Goal: Task Accomplishment & Management: Use online tool/utility

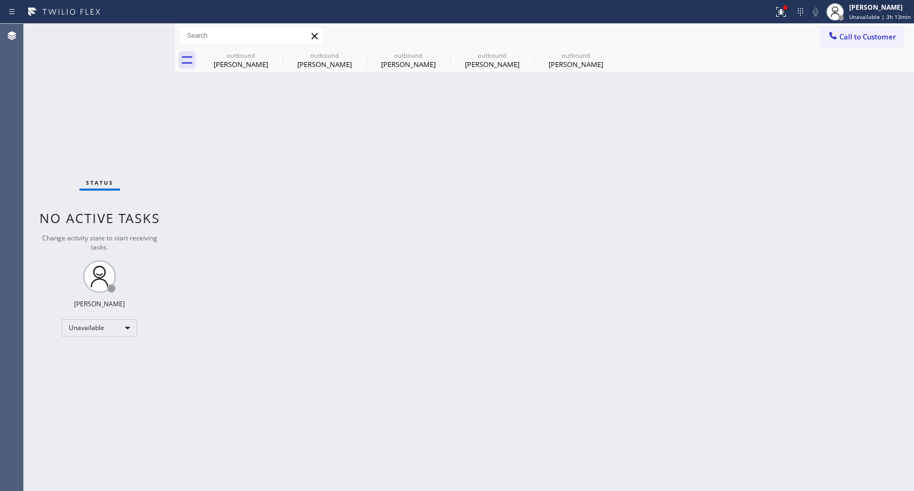
click at [121, 334] on div "Unavailable" at bounding box center [100, 328] width 76 height 17
click at [99, 354] on li "Available" at bounding box center [99, 356] width 74 height 13
click at [864, 39] on span "Call to Customer" at bounding box center [868, 37] width 57 height 10
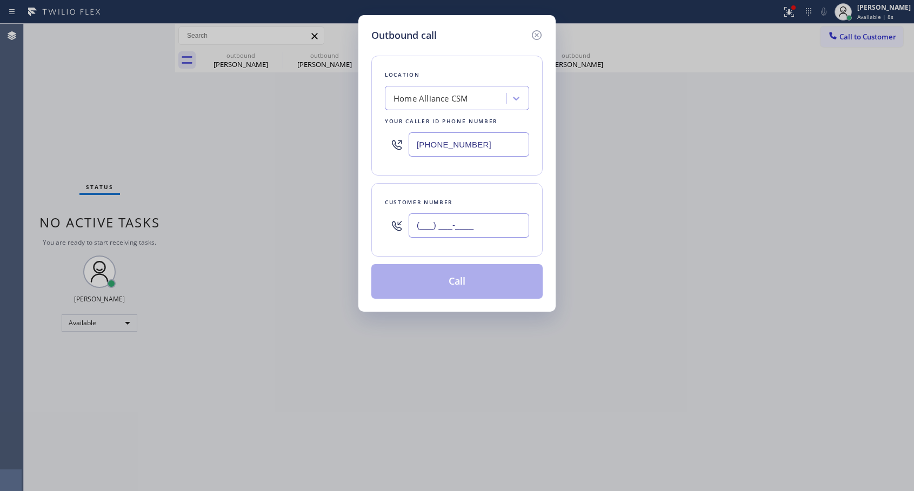
click at [454, 227] on input "(___) ___-____" at bounding box center [469, 226] width 121 height 24
paste input "818) 964-2682"
type input "[PHONE_NUMBER]"
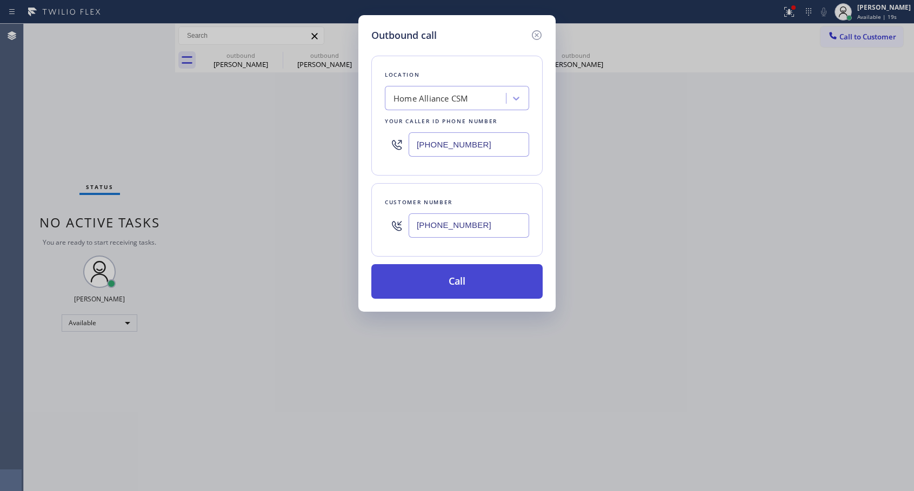
click at [466, 285] on button "Call" at bounding box center [456, 281] width 171 height 35
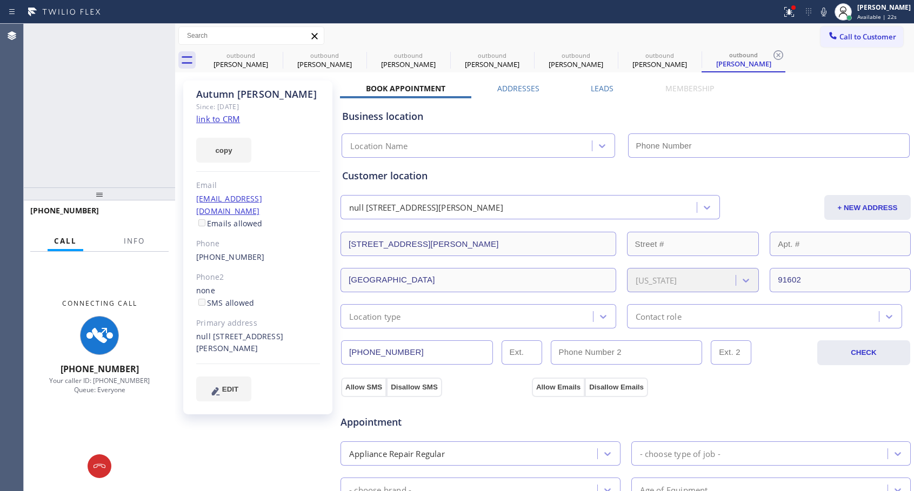
type input "[PHONE_NUMBER]"
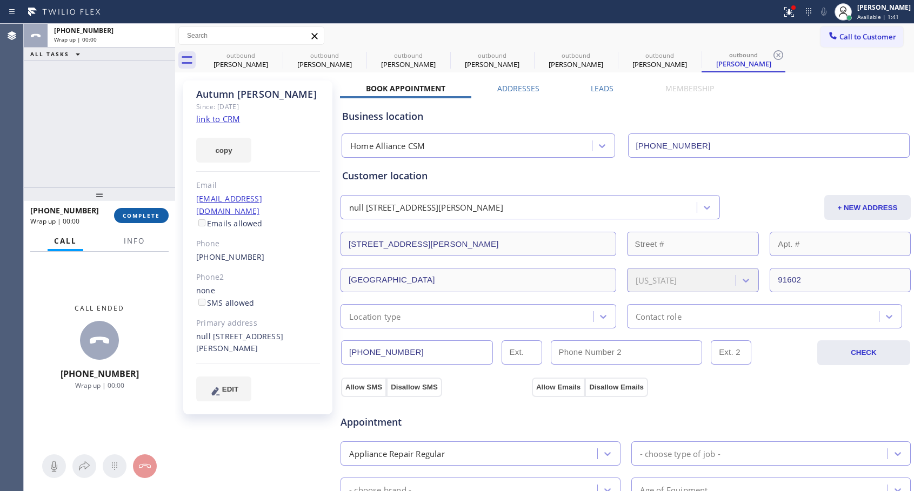
click at [154, 217] on span "COMPLETE" at bounding box center [141, 216] width 37 height 8
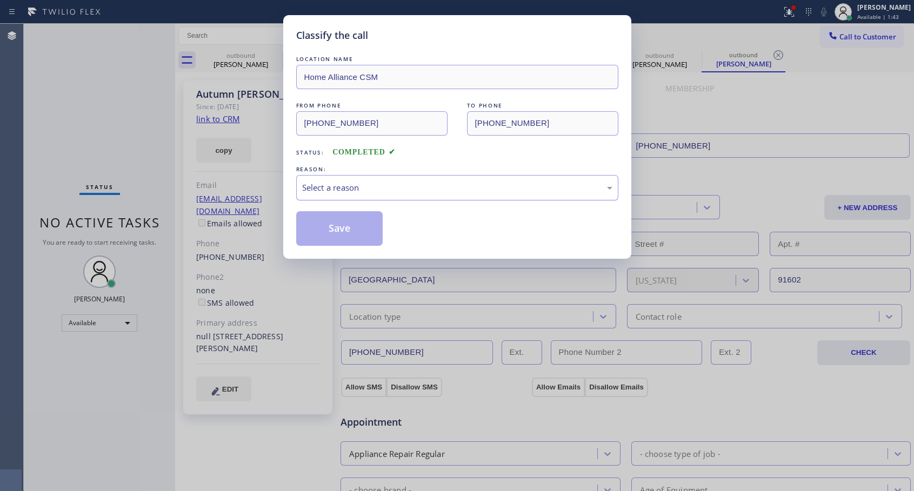
click at [324, 184] on div "Select a reason" at bounding box center [457, 188] width 310 height 12
click at [332, 227] on button "Save" at bounding box center [339, 228] width 87 height 35
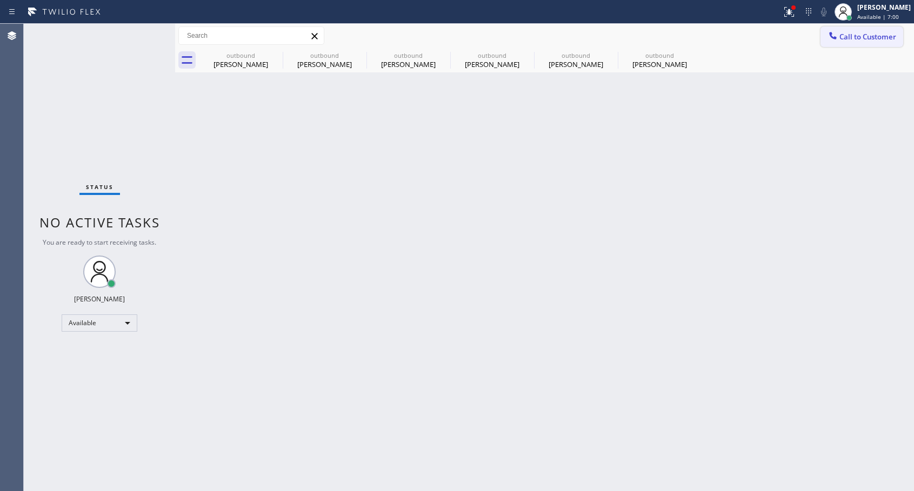
click at [843, 39] on span "Call to Customer" at bounding box center [868, 37] width 57 height 10
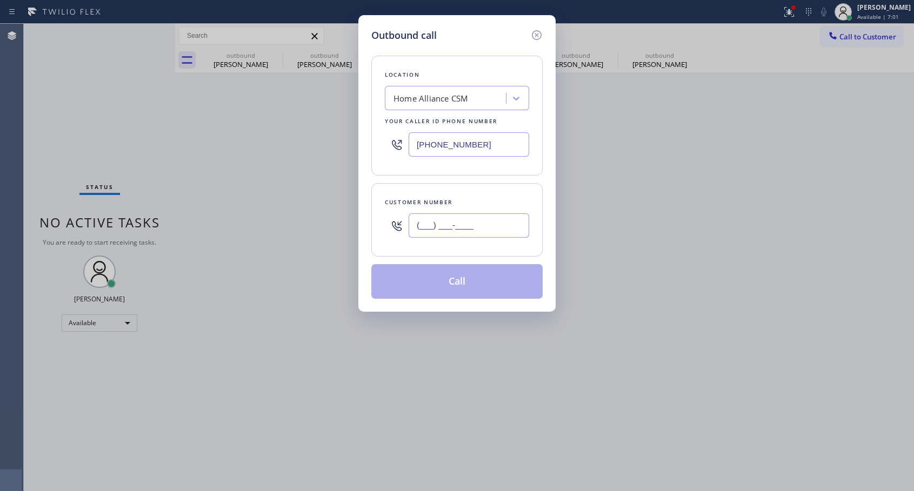
click at [433, 223] on input "(___) ___-____" at bounding box center [469, 226] width 121 height 24
paste input "714) 504-6776"
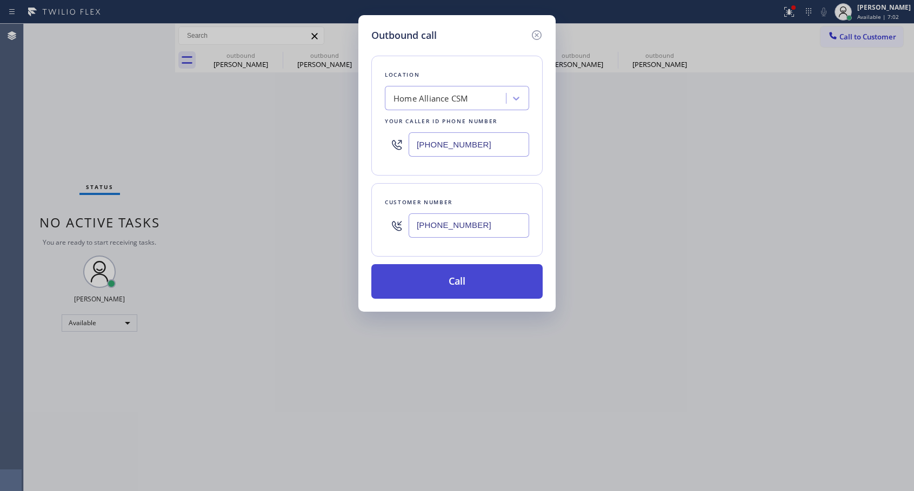
type input "[PHONE_NUMBER]"
click at [480, 284] on button "Call" at bounding box center [456, 281] width 171 height 35
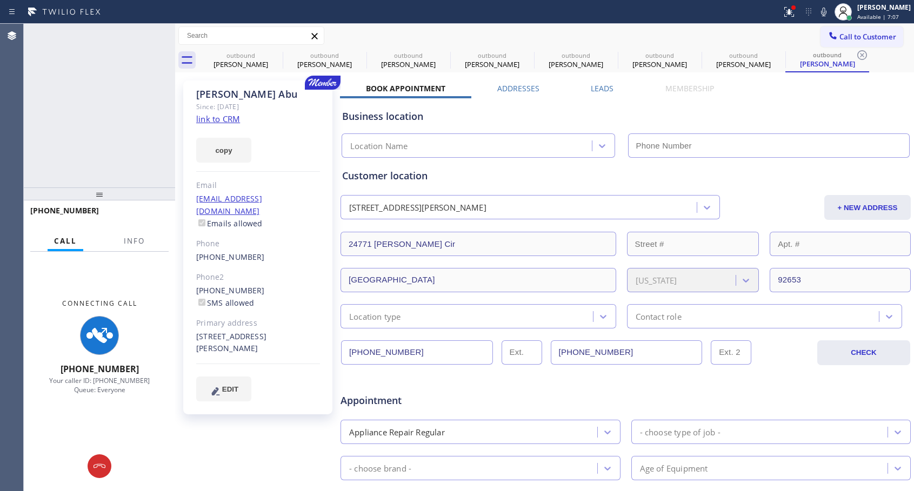
type input "[PHONE_NUMBER]"
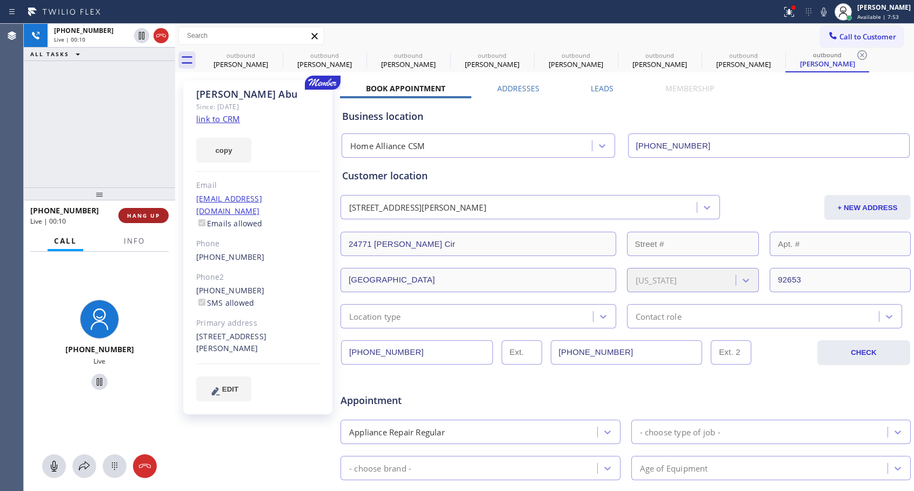
click at [140, 215] on span "HANG UP" at bounding box center [143, 216] width 33 height 8
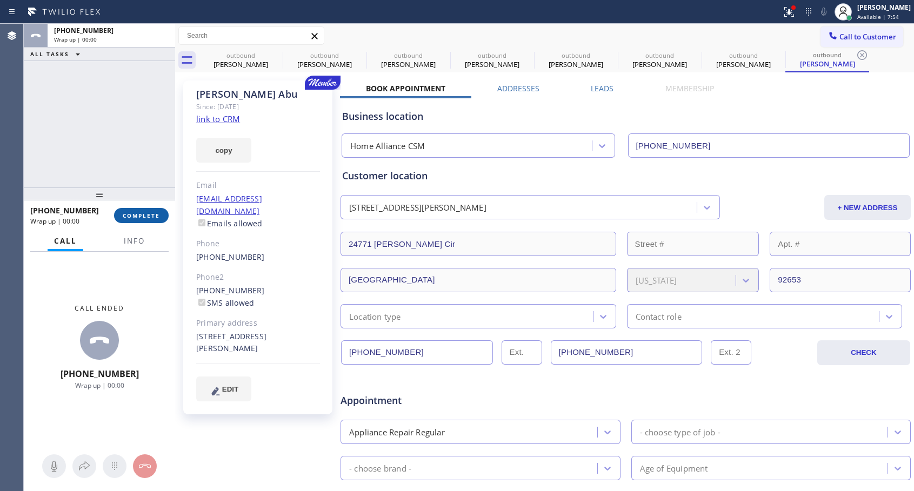
click at [140, 215] on span "COMPLETE" at bounding box center [141, 216] width 37 height 8
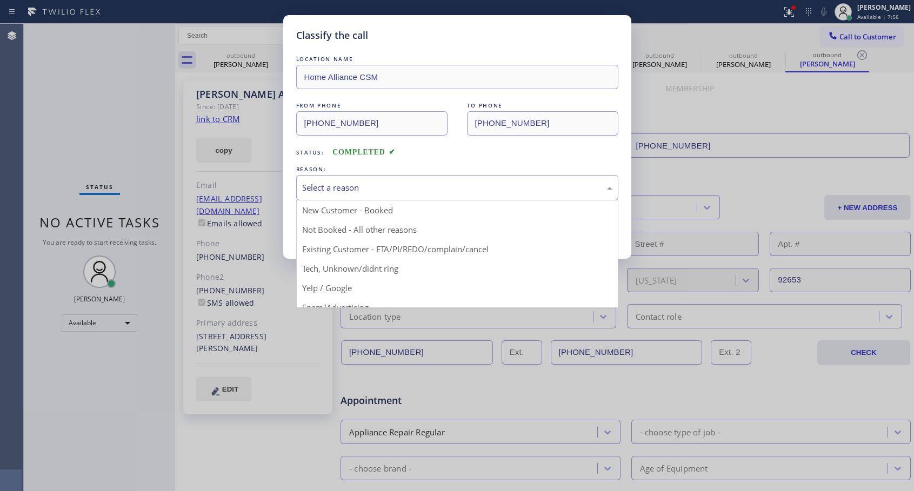
click at [435, 183] on div "Select a reason" at bounding box center [457, 188] width 310 height 12
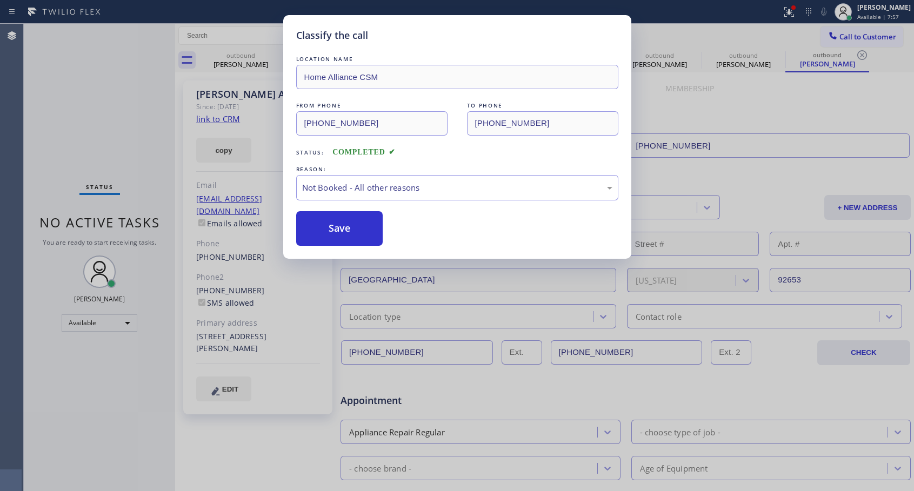
click at [336, 231] on button "Save" at bounding box center [339, 228] width 87 height 35
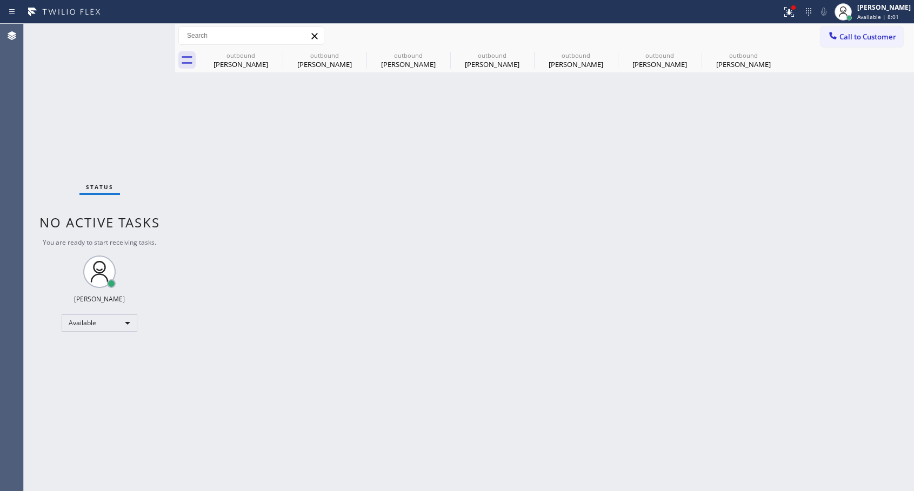
click at [734, 69] on div "[PERSON_NAME]" at bounding box center [744, 64] width 82 height 10
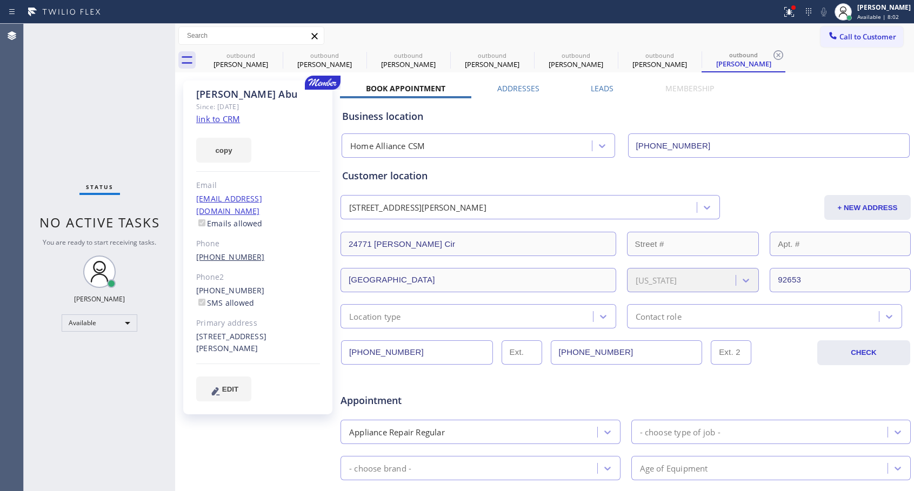
click at [226, 252] on link "[PHONE_NUMBER]" at bounding box center [230, 257] width 69 height 10
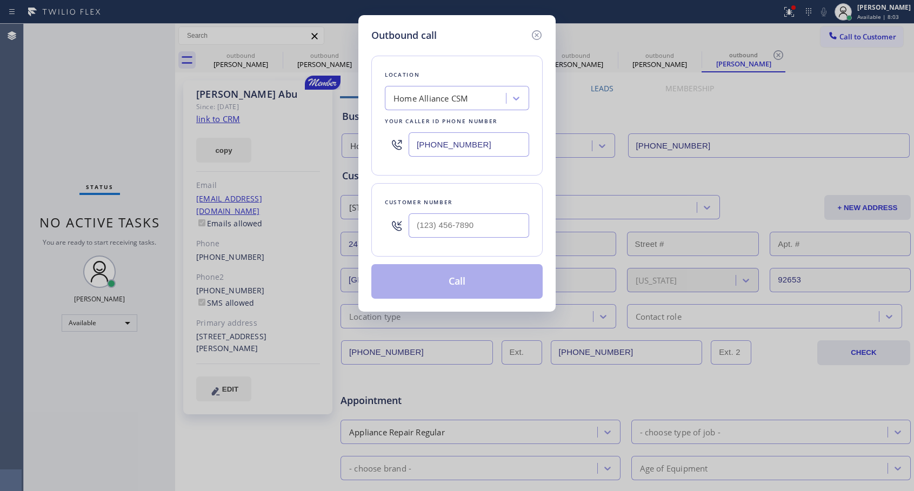
type input "[PHONE_NUMBER]"
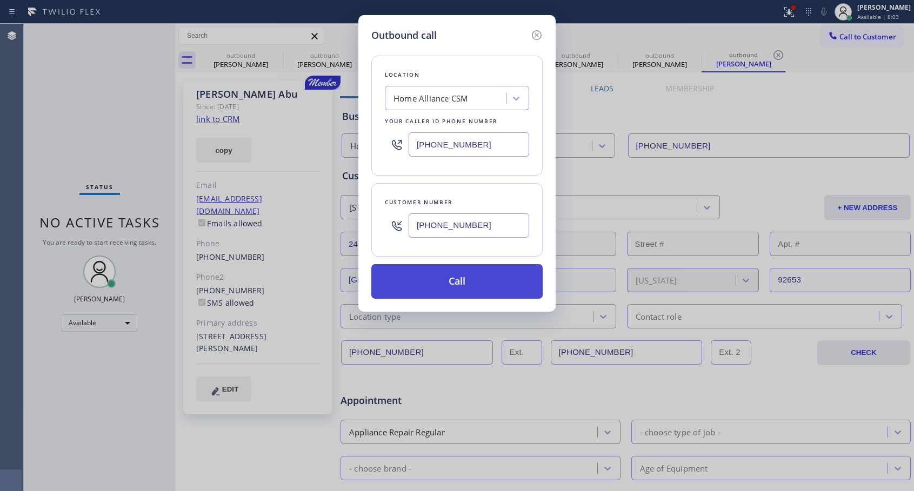
click at [482, 279] on button "Call" at bounding box center [456, 281] width 171 height 35
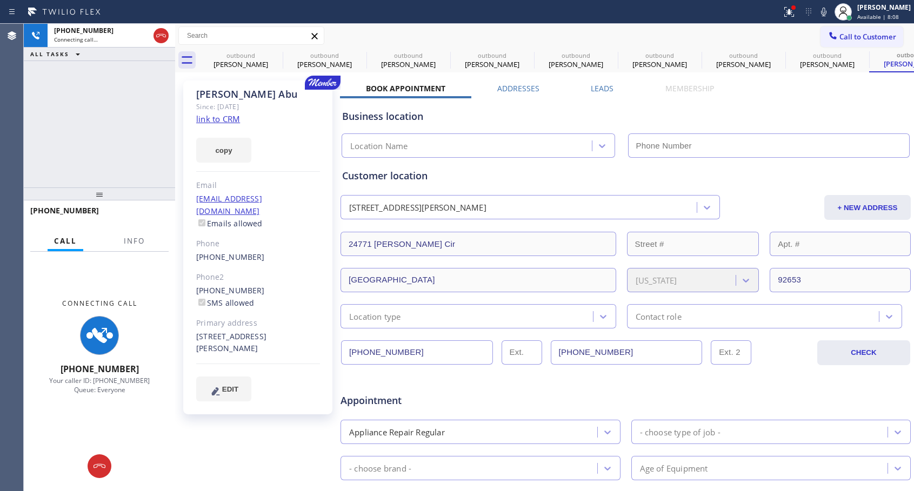
type input "[PHONE_NUMBER]"
click at [163, 39] on icon at bounding box center [161, 35] width 13 height 13
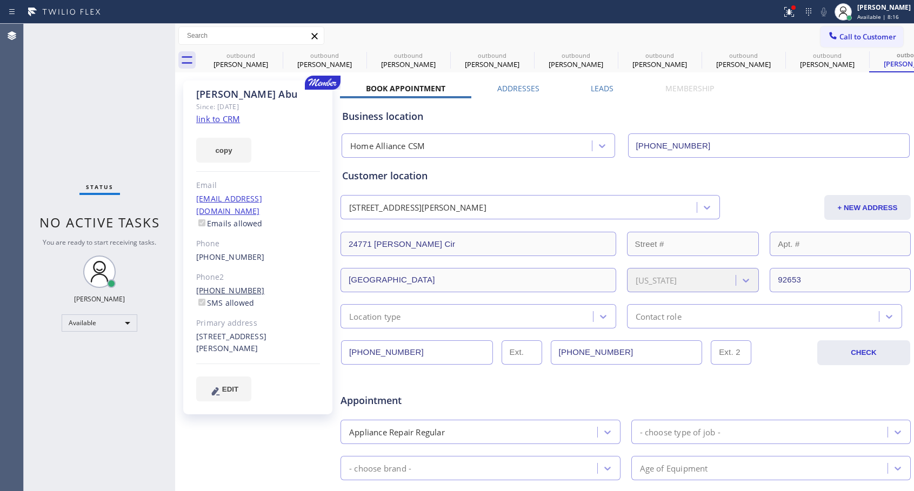
click at [240, 285] on link "[PHONE_NUMBER]" at bounding box center [230, 290] width 69 height 10
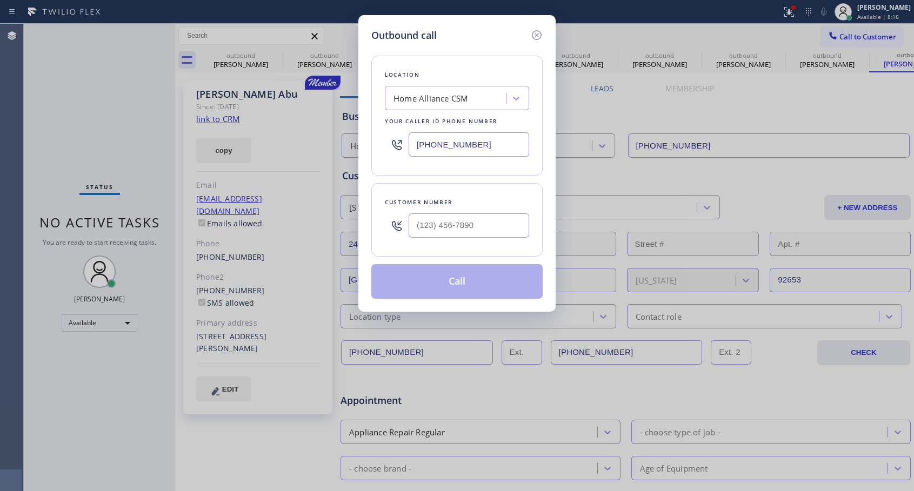
type input "[PHONE_NUMBER]"
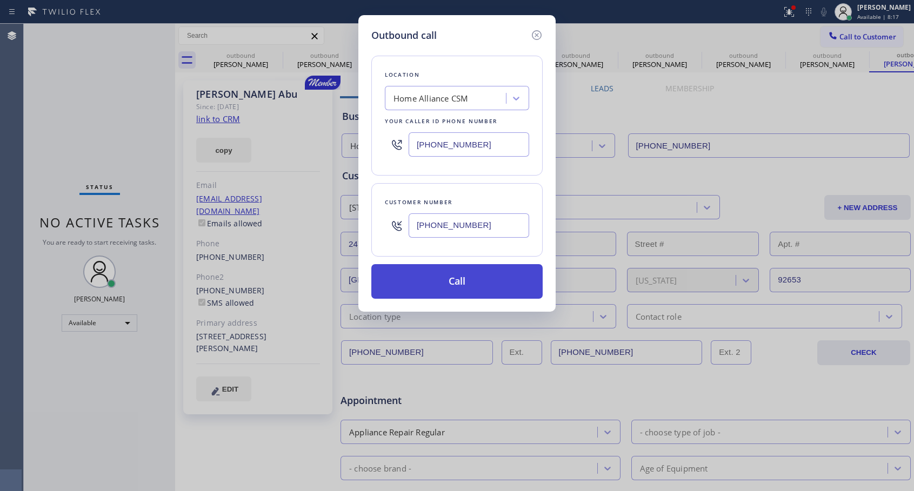
click at [462, 292] on button "Call" at bounding box center [456, 281] width 171 height 35
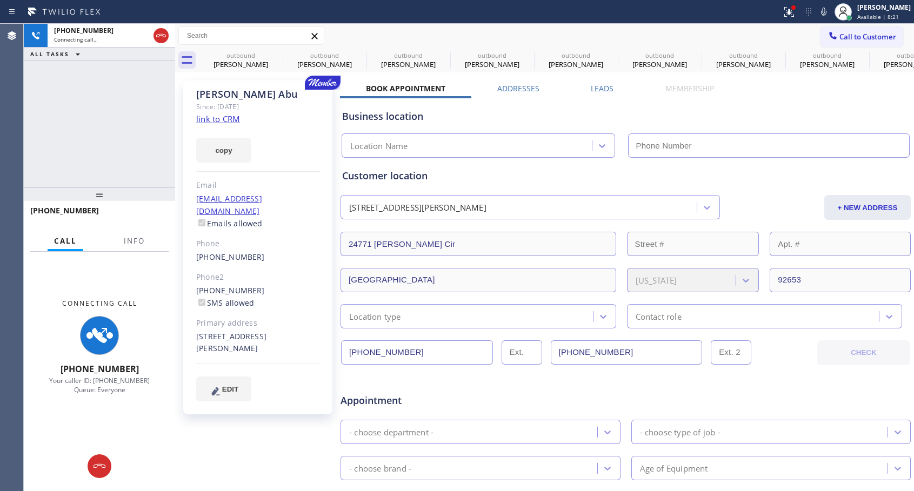
type input "[PHONE_NUMBER]"
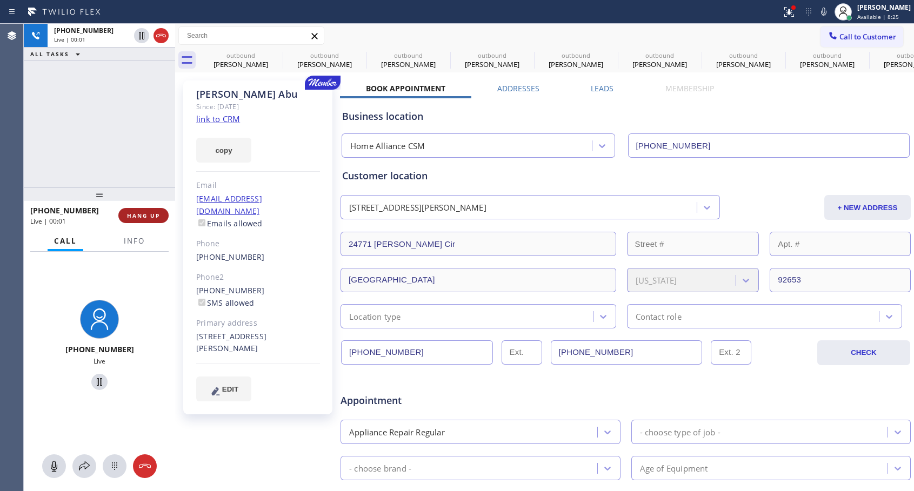
click at [161, 219] on button "HANG UP" at bounding box center [143, 215] width 50 height 15
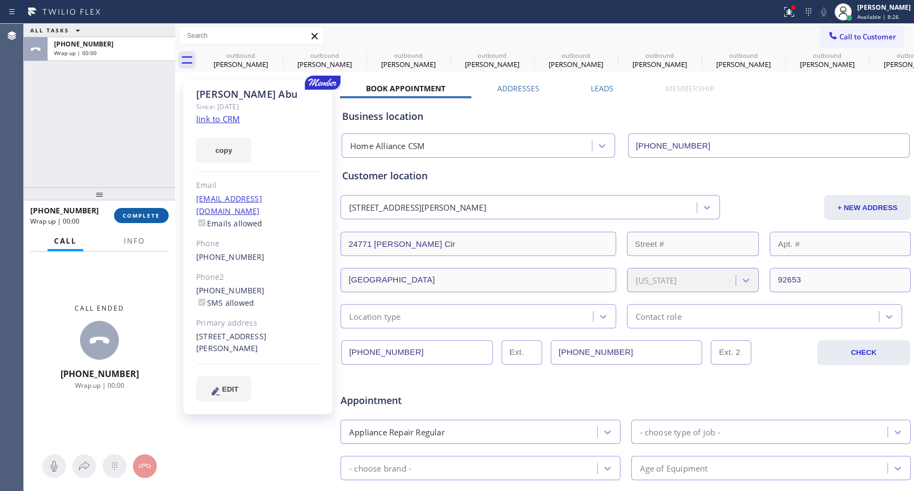
click at [161, 219] on button "COMPLETE" at bounding box center [141, 215] width 55 height 15
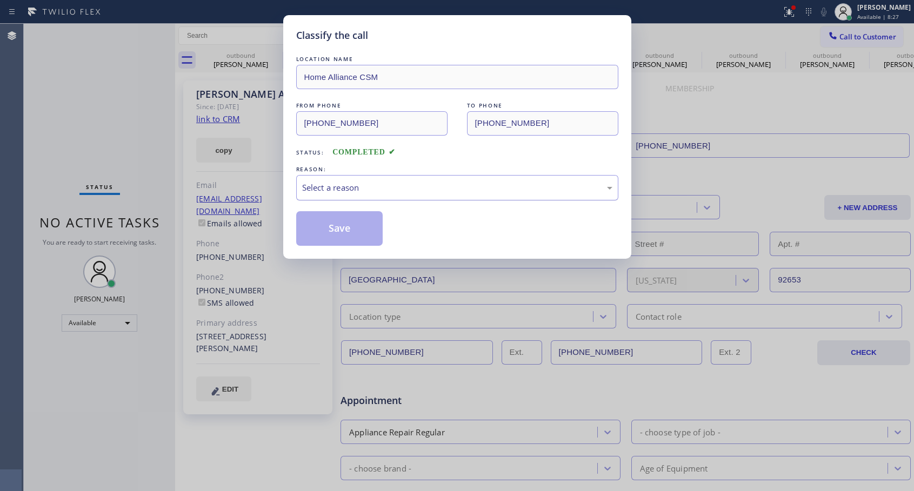
click at [423, 190] on div "Select a reason" at bounding box center [457, 188] width 310 height 12
click at [324, 234] on button "Save" at bounding box center [339, 228] width 87 height 35
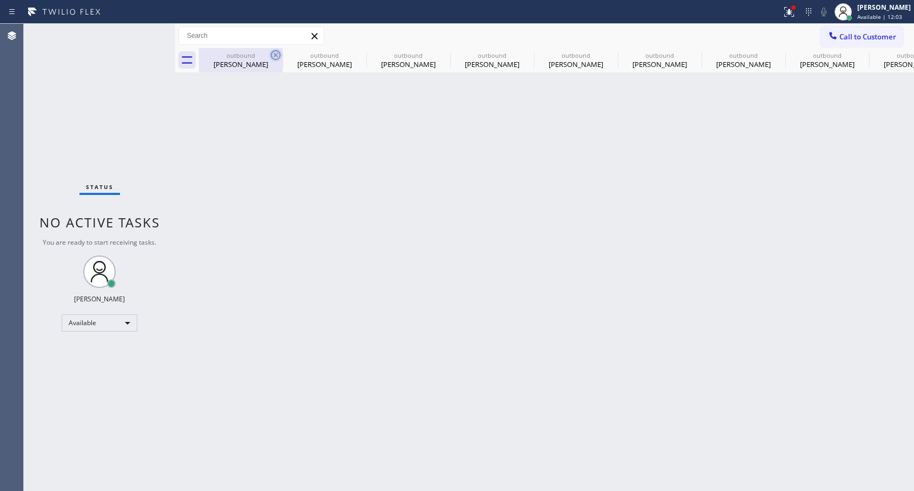
click at [275, 54] on icon at bounding box center [276, 55] width 10 height 10
click at [0, 0] on icon at bounding box center [0, 0] width 0 height 0
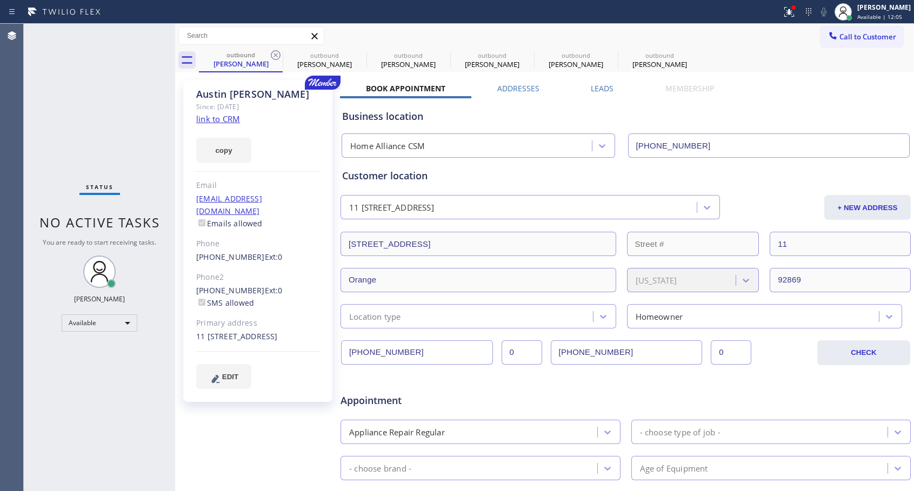
click at [275, 54] on icon at bounding box center [276, 55] width 10 height 10
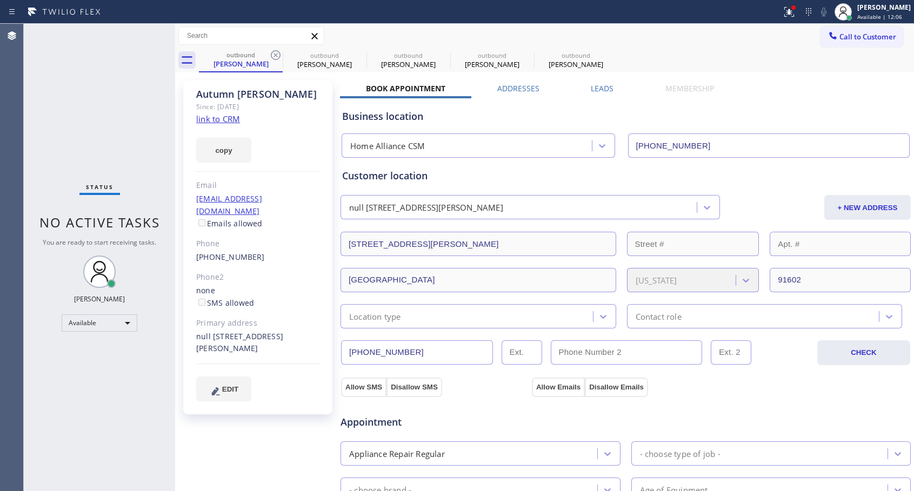
click at [275, 54] on icon at bounding box center [276, 55] width 10 height 10
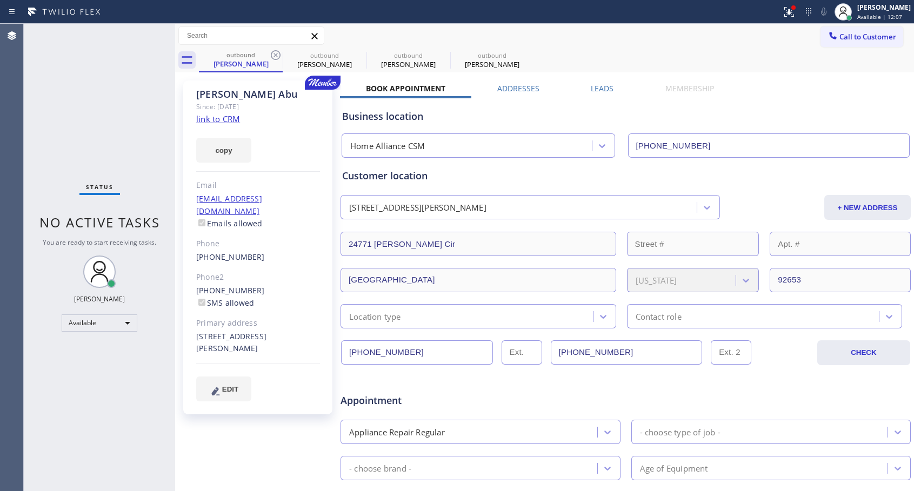
click at [275, 54] on icon at bounding box center [276, 55] width 10 height 10
click at [235, 252] on link "[PHONE_NUMBER]" at bounding box center [230, 257] width 69 height 10
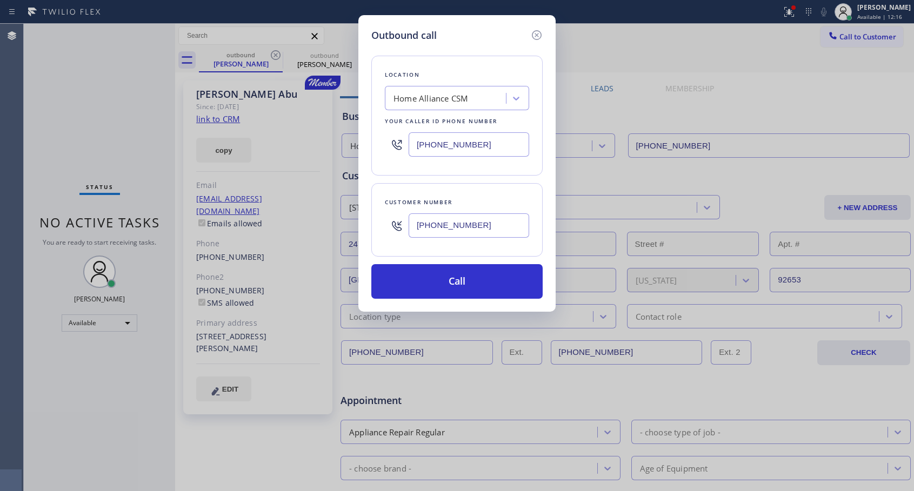
type input "[PHONE_NUMBER]"
click at [468, 277] on button "Call" at bounding box center [456, 281] width 171 height 35
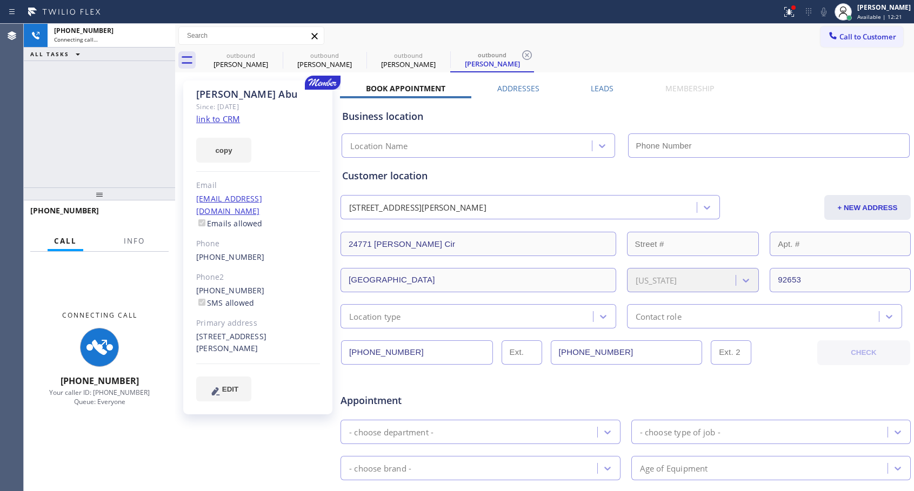
type input "[PHONE_NUMBER]"
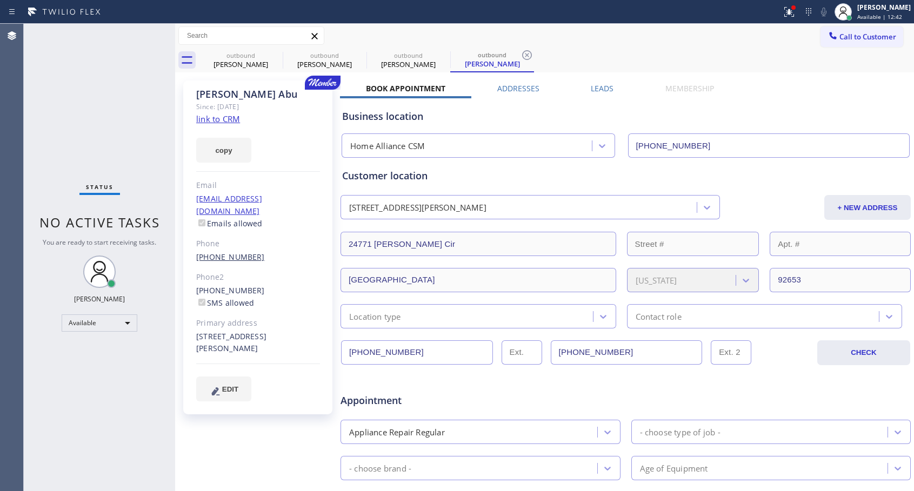
click at [215, 252] on link "[PHONE_NUMBER]" at bounding box center [230, 257] width 69 height 10
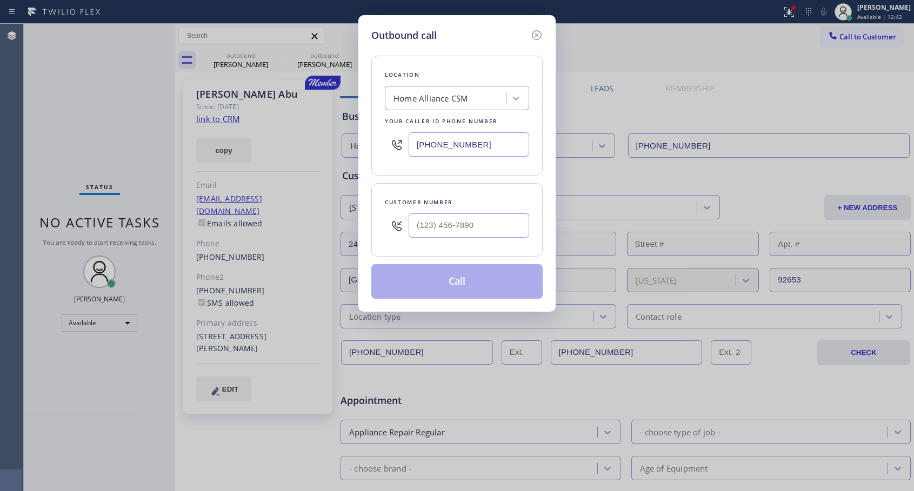
type input "[PHONE_NUMBER]"
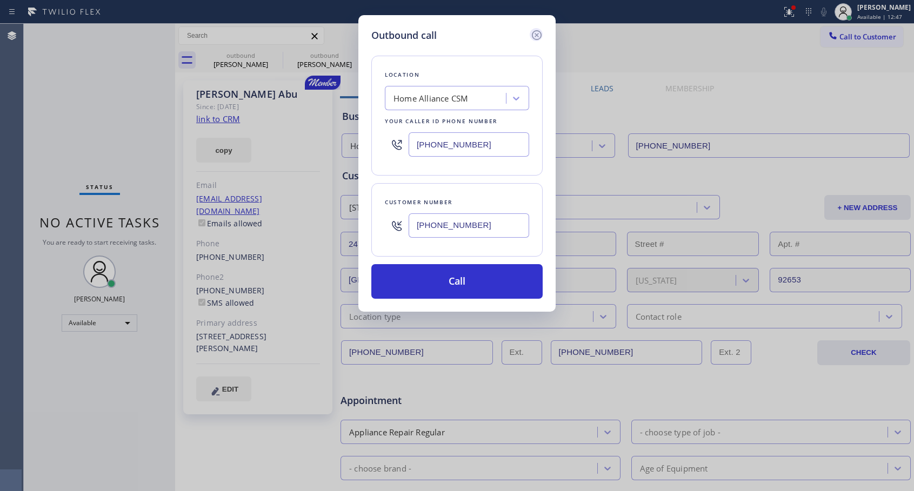
click at [537, 34] on icon at bounding box center [536, 35] width 13 height 13
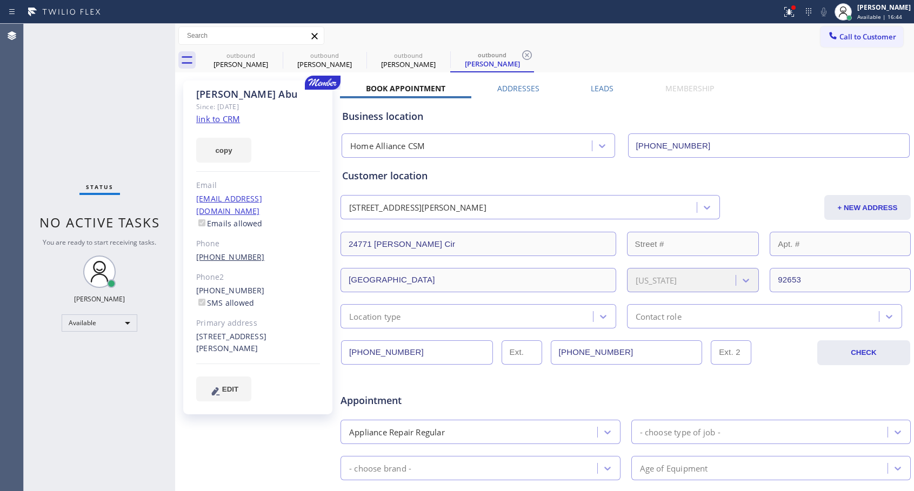
click at [228, 252] on link "[PHONE_NUMBER]" at bounding box center [230, 257] width 69 height 10
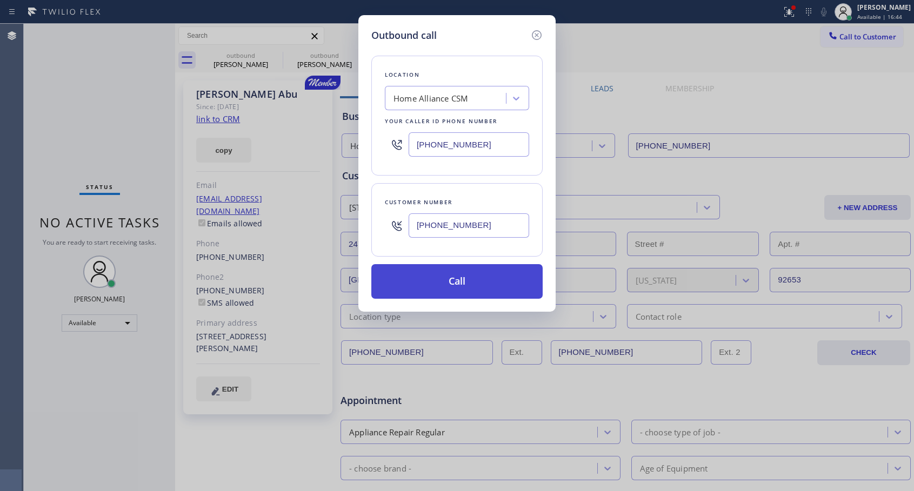
click at [447, 284] on button "Call" at bounding box center [456, 281] width 171 height 35
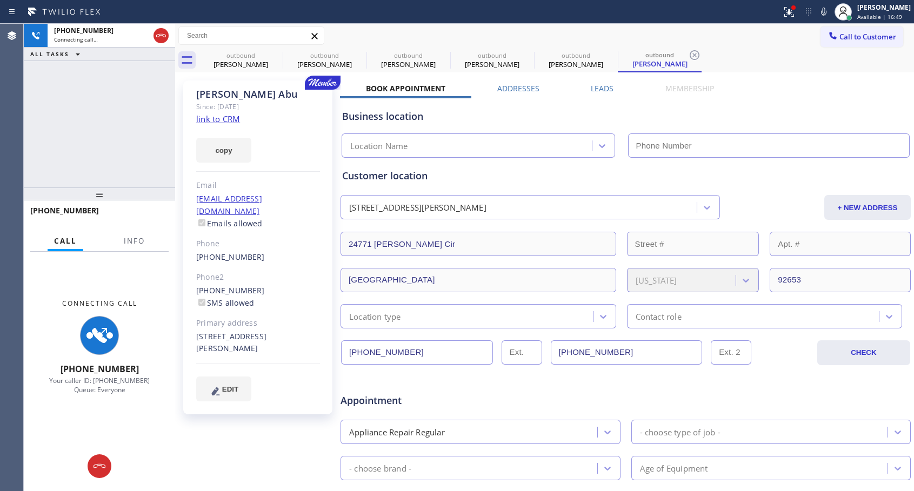
type input "[PHONE_NUMBER]"
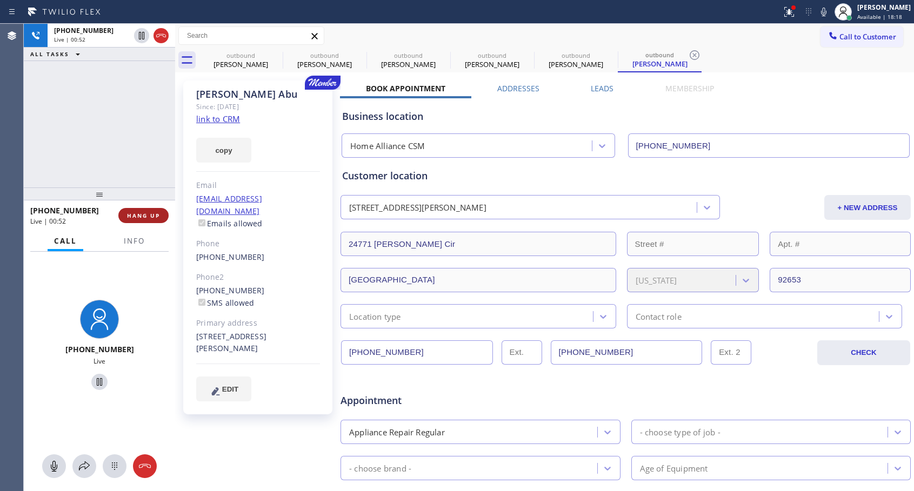
click at [160, 214] on button "HANG UP" at bounding box center [143, 215] width 50 height 15
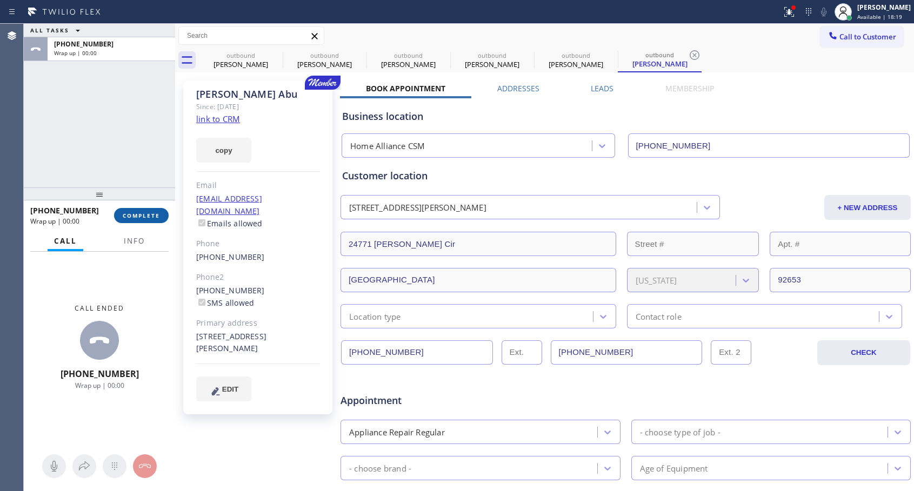
click at [160, 214] on button "COMPLETE" at bounding box center [141, 215] width 55 height 15
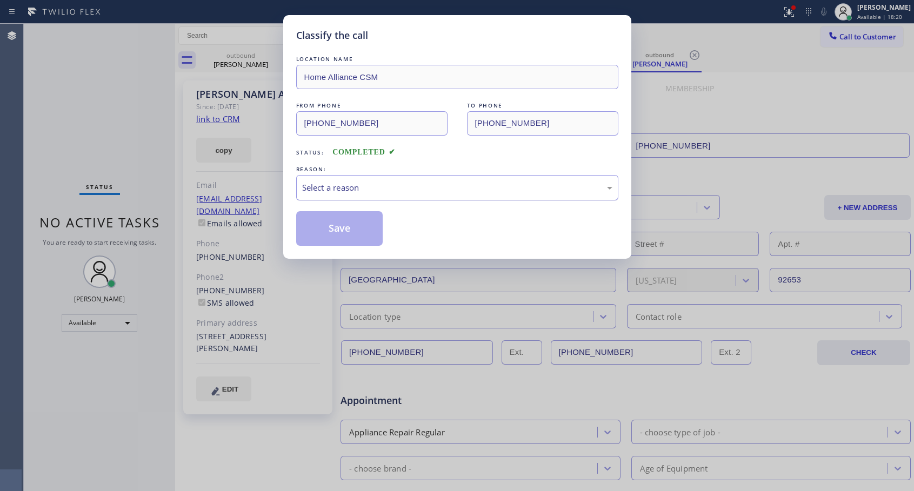
click at [381, 182] on div "Select a reason" at bounding box center [457, 188] width 310 height 12
click at [338, 227] on button "Save" at bounding box center [339, 228] width 87 height 35
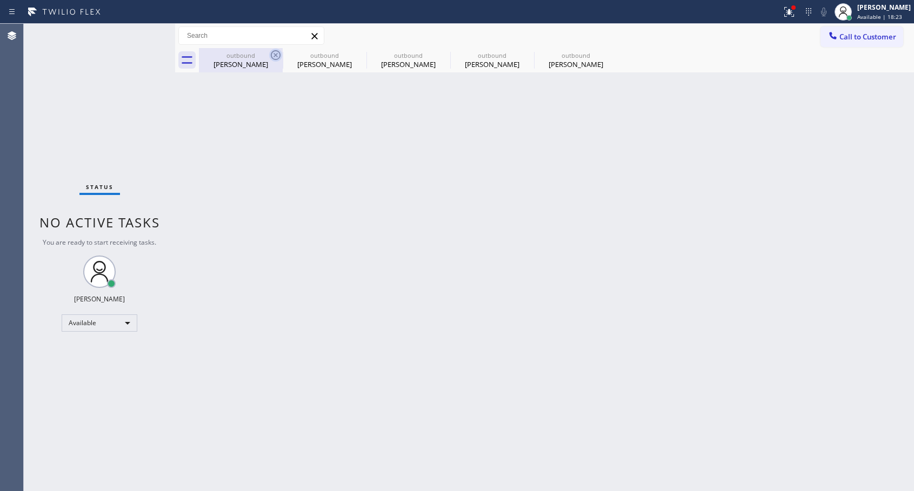
click at [272, 51] on icon at bounding box center [275, 55] width 13 height 13
click at [0, 0] on icon at bounding box center [0, 0] width 0 height 0
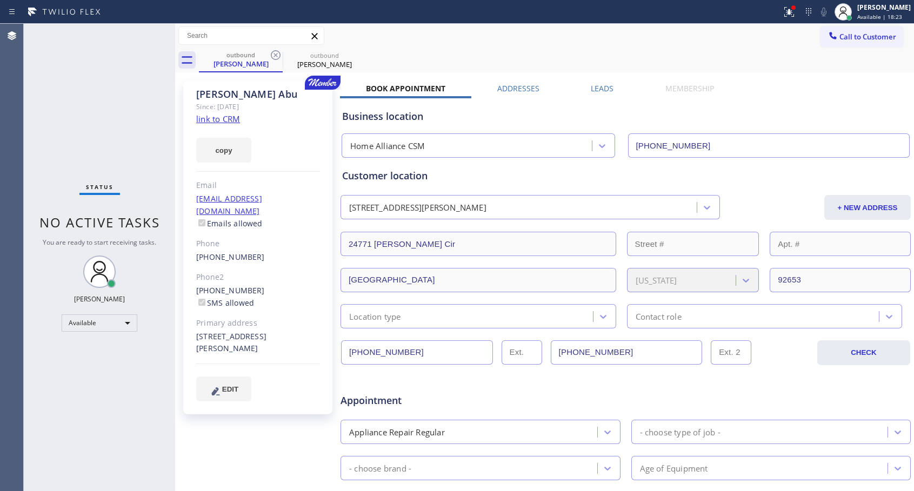
click at [272, 51] on icon at bounding box center [275, 55] width 13 height 13
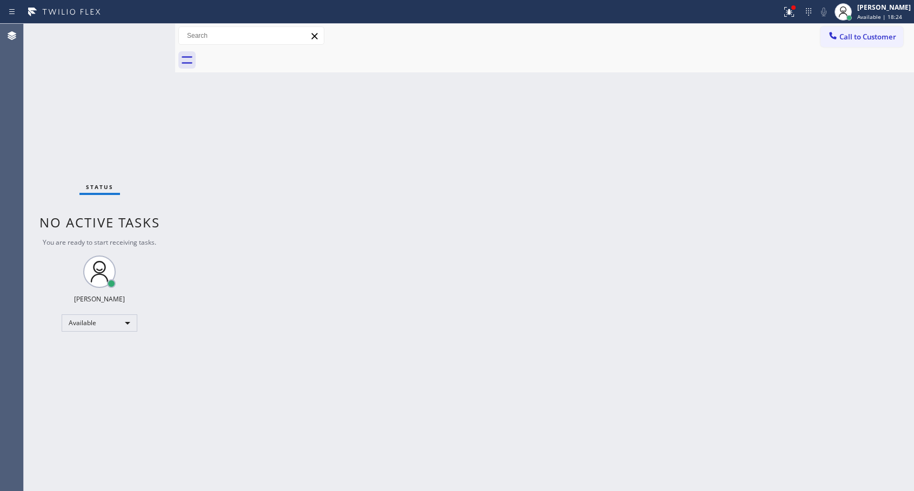
click at [272, 51] on div at bounding box center [556, 60] width 715 height 24
click at [845, 41] on span "Call to Customer" at bounding box center [868, 37] width 57 height 10
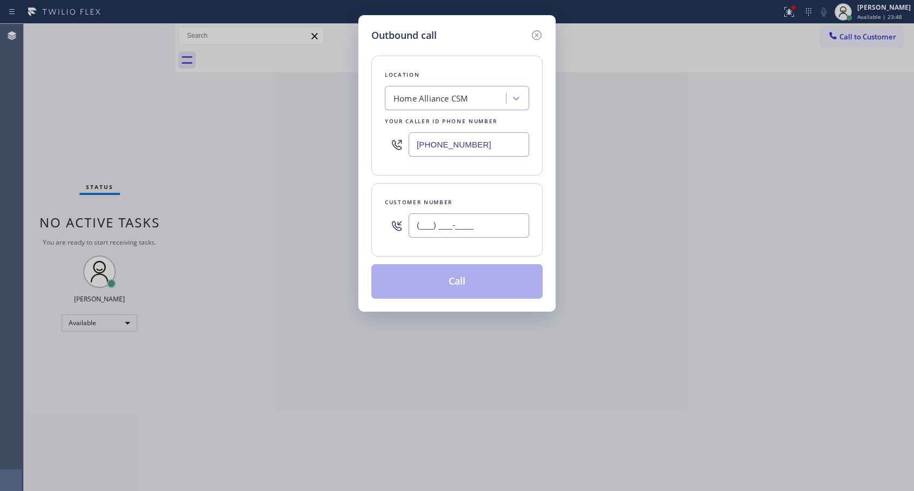
click at [419, 224] on input "(___) ___-____" at bounding box center [469, 226] width 121 height 24
paste input "310) 425-8860"
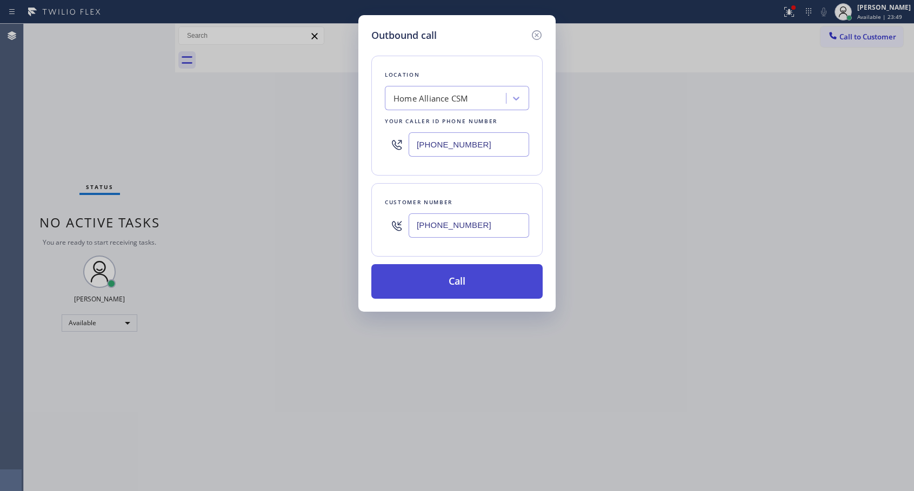
type input "[PHONE_NUMBER]"
click at [457, 282] on button "Call" at bounding box center [456, 281] width 171 height 35
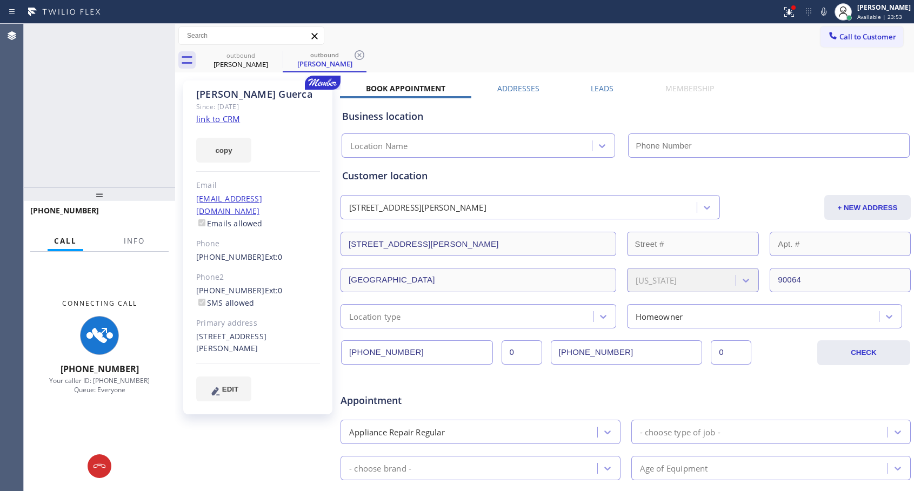
type input "[PHONE_NUMBER]"
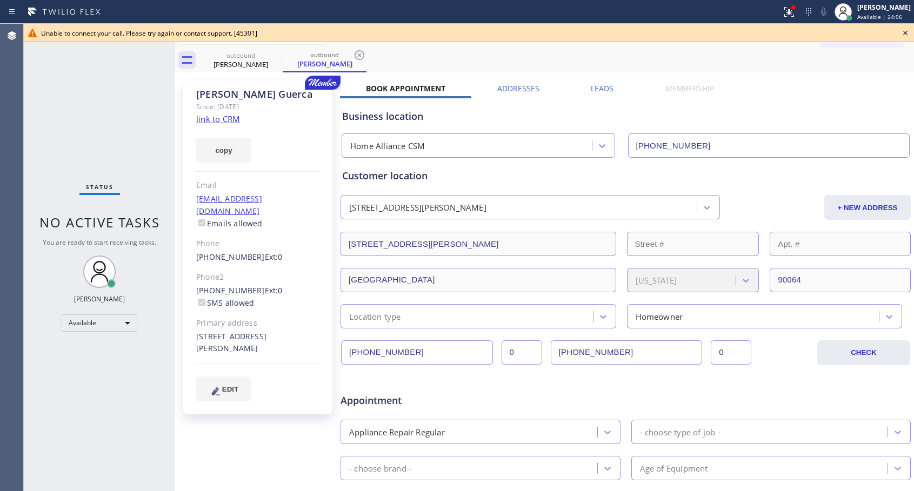
click at [901, 32] on icon at bounding box center [905, 32] width 13 height 13
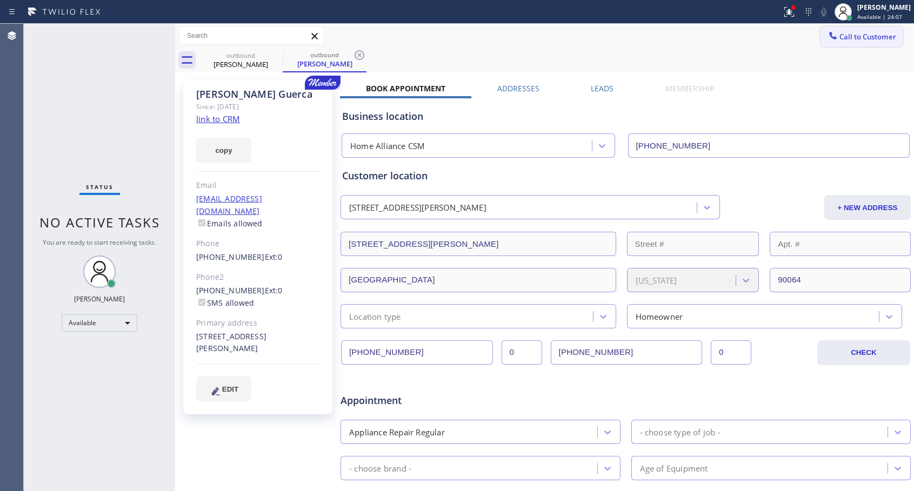
click at [844, 41] on span "Call to Customer" at bounding box center [868, 37] width 57 height 10
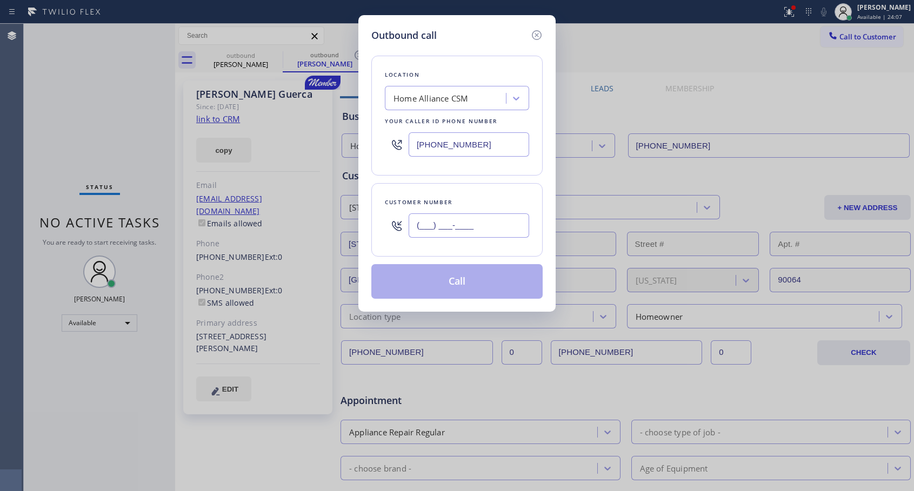
click at [410, 230] on input "(___) ___-____" at bounding box center [469, 226] width 121 height 24
paste input "310) 200-0123"
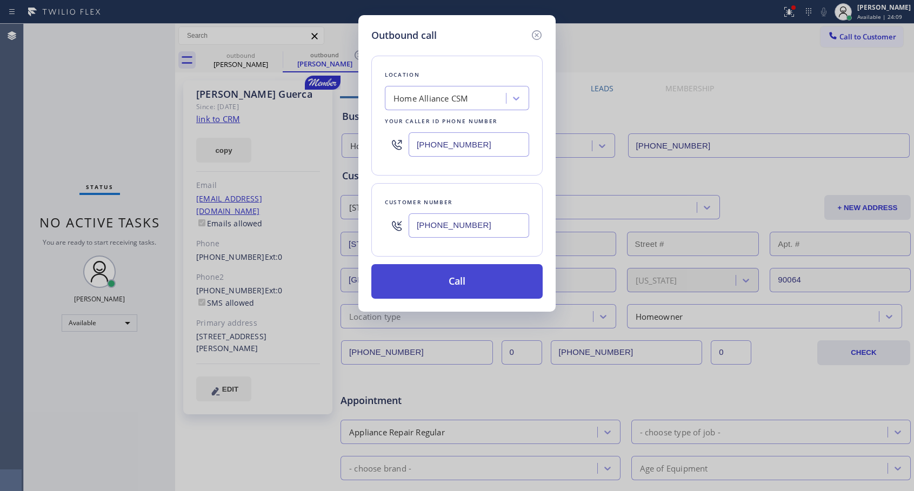
type input "[PHONE_NUMBER]"
click at [456, 280] on button "Call" at bounding box center [456, 281] width 171 height 35
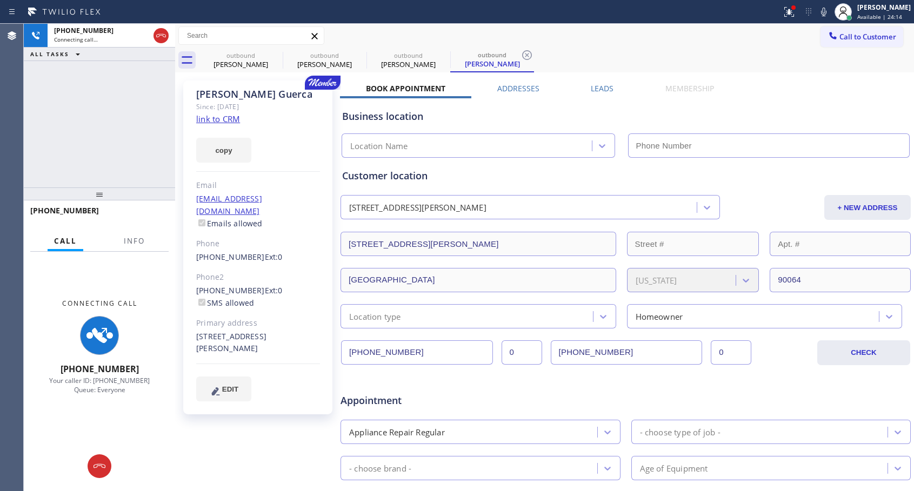
type input "[PHONE_NUMBER]"
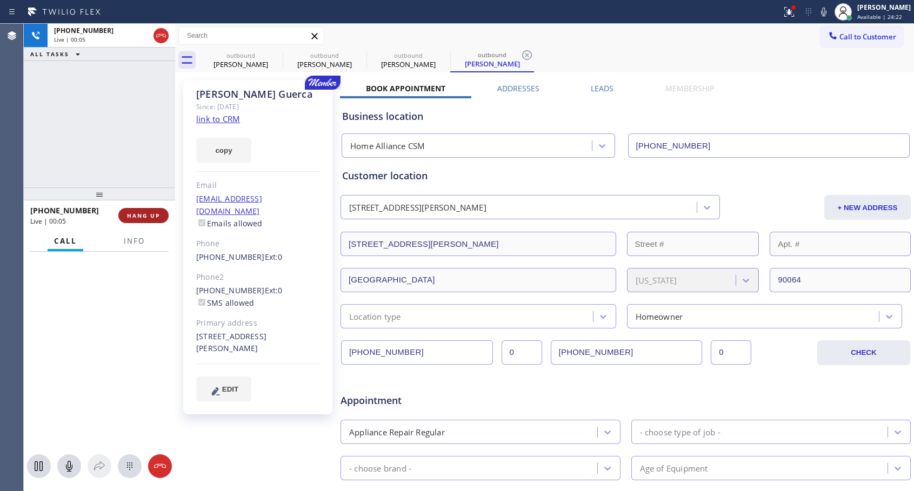
click at [134, 212] on span "HANG UP" at bounding box center [143, 216] width 33 height 8
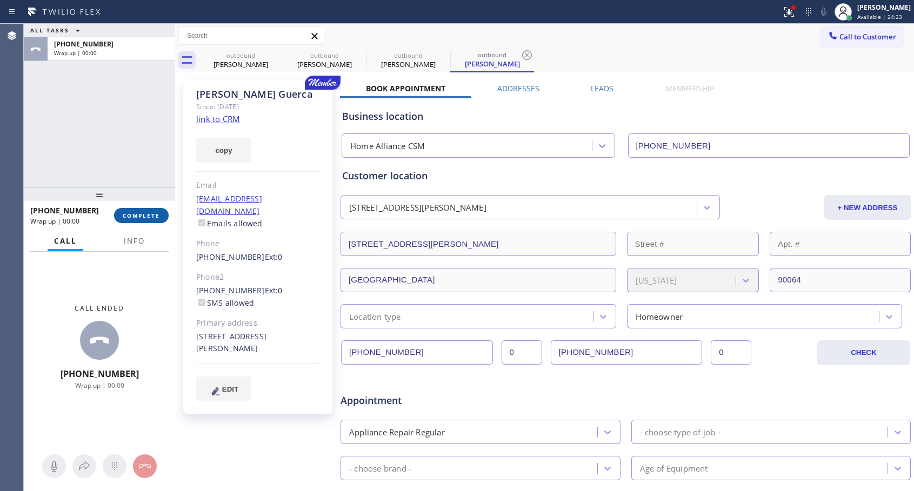
click at [134, 212] on span "COMPLETE" at bounding box center [141, 216] width 37 height 8
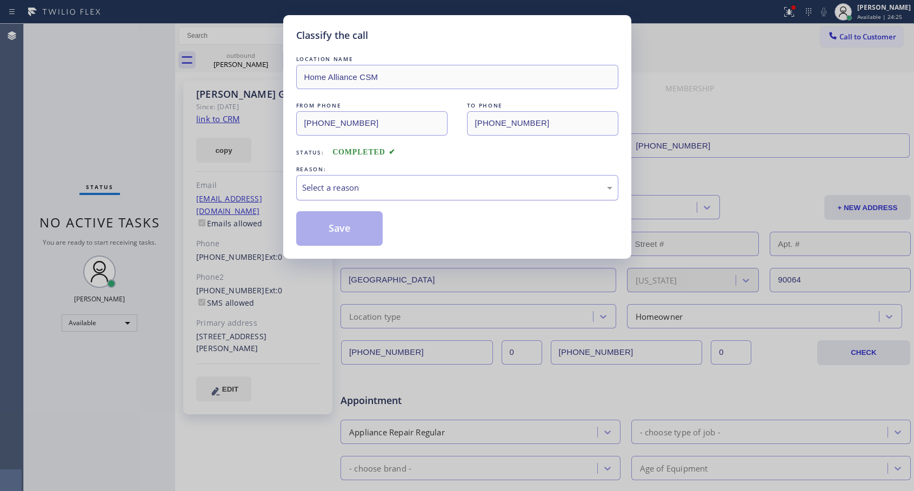
click at [397, 192] on div "Select a reason" at bounding box center [457, 188] width 310 height 12
click at [358, 229] on button "Save" at bounding box center [339, 228] width 87 height 35
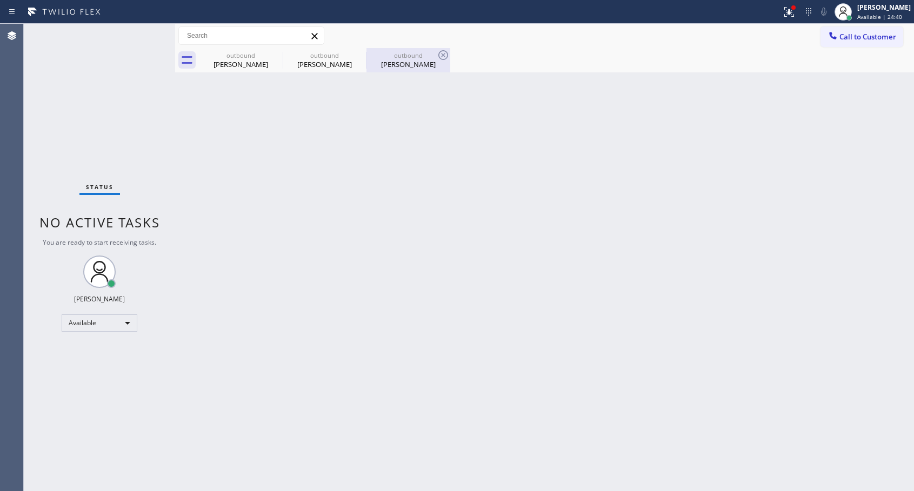
click at [393, 63] on div "[PERSON_NAME]" at bounding box center [409, 64] width 82 height 10
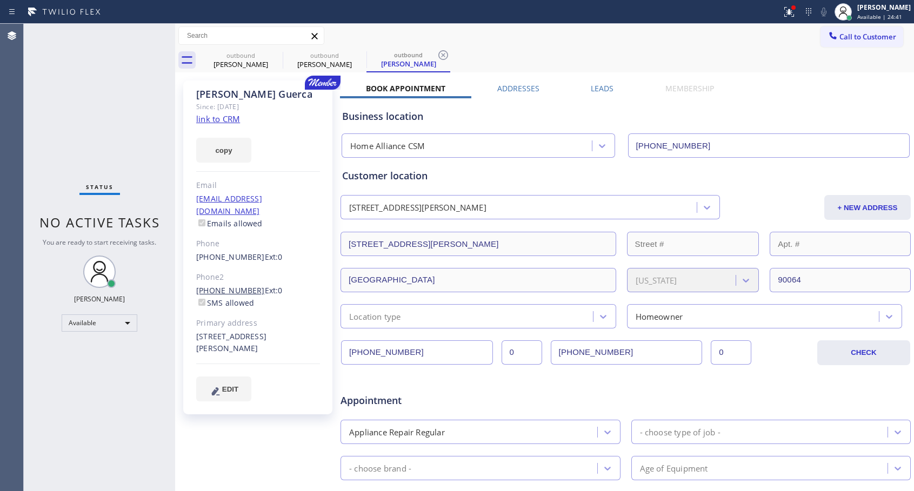
click at [215, 285] on link "[PHONE_NUMBER]" at bounding box center [230, 290] width 69 height 10
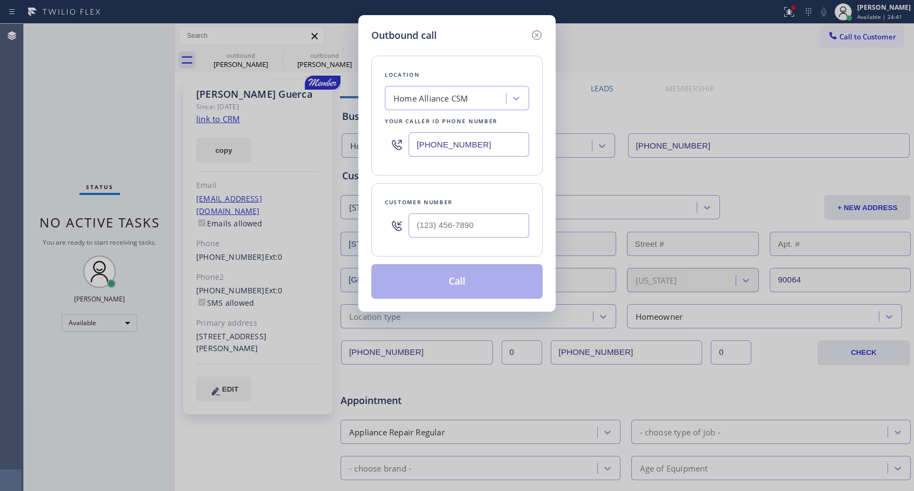
type input "[PHONE_NUMBER]"
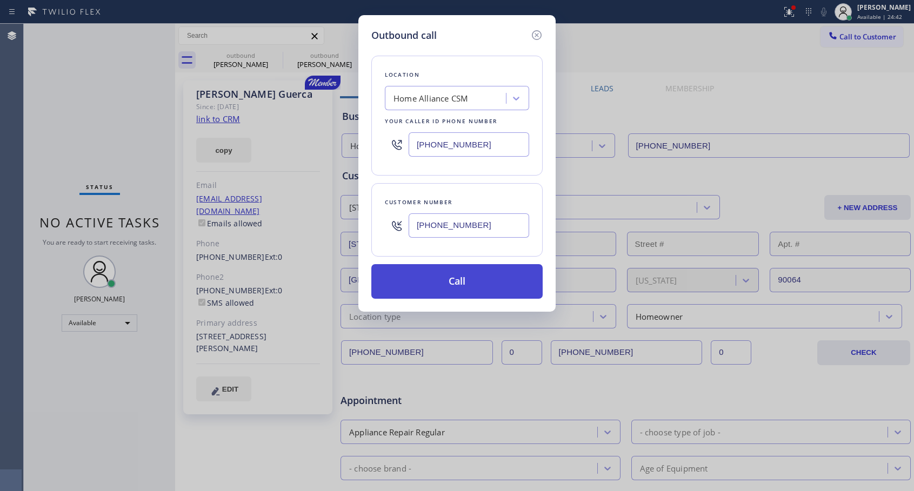
click at [462, 281] on button "Call" at bounding box center [456, 281] width 171 height 35
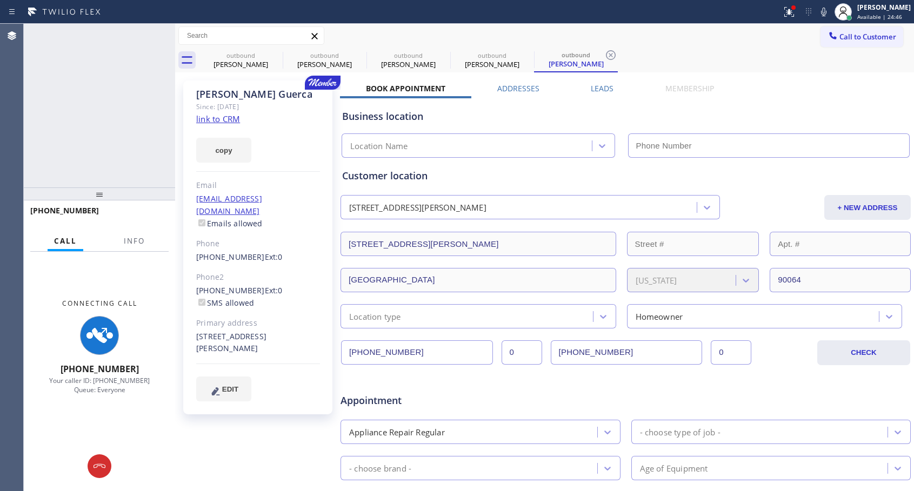
type input "[PHONE_NUMBER]"
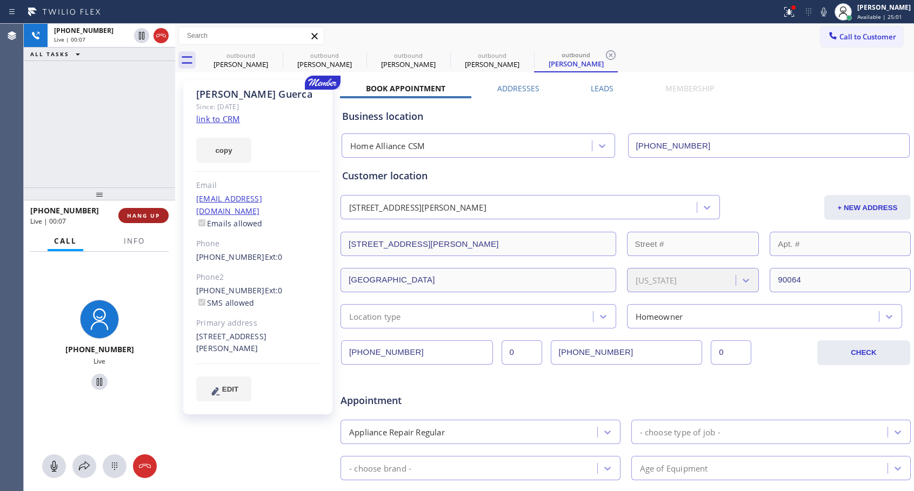
click at [132, 220] on button "HANG UP" at bounding box center [143, 215] width 50 height 15
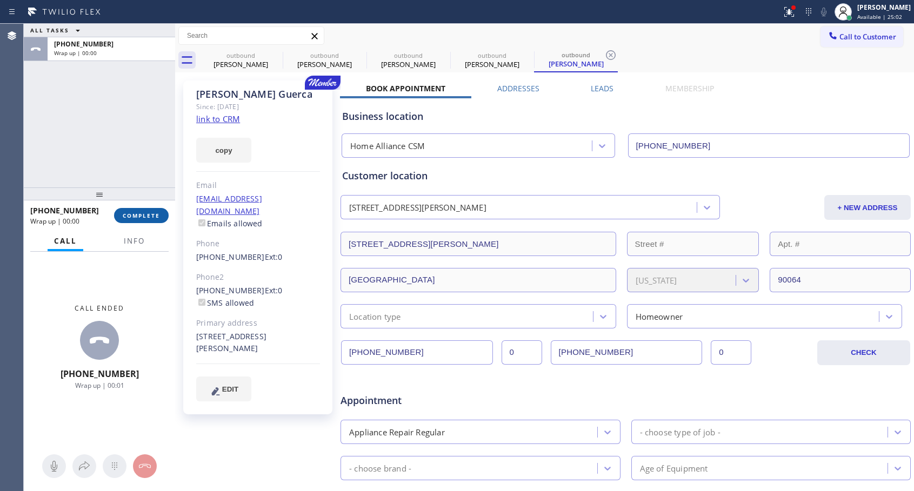
click at [132, 220] on button "COMPLETE" at bounding box center [141, 215] width 55 height 15
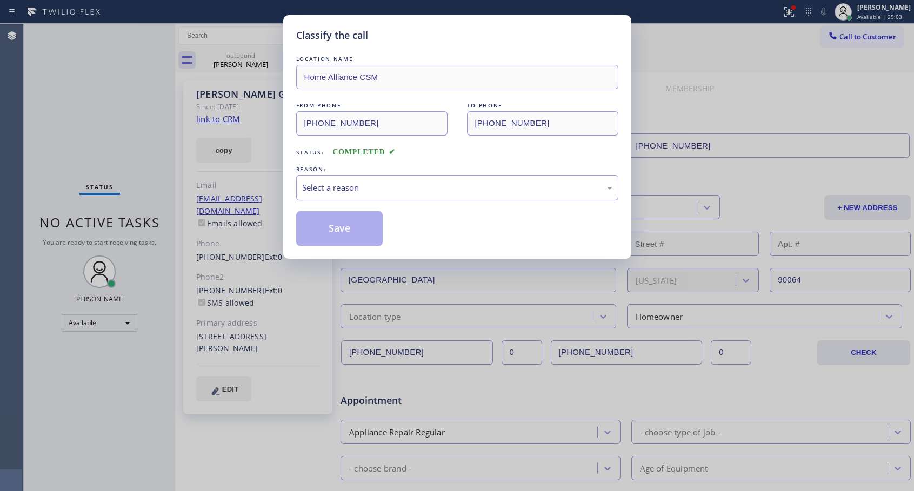
click at [406, 193] on div "Select a reason" at bounding box center [457, 188] width 310 height 12
click at [348, 230] on button "Save" at bounding box center [339, 228] width 87 height 35
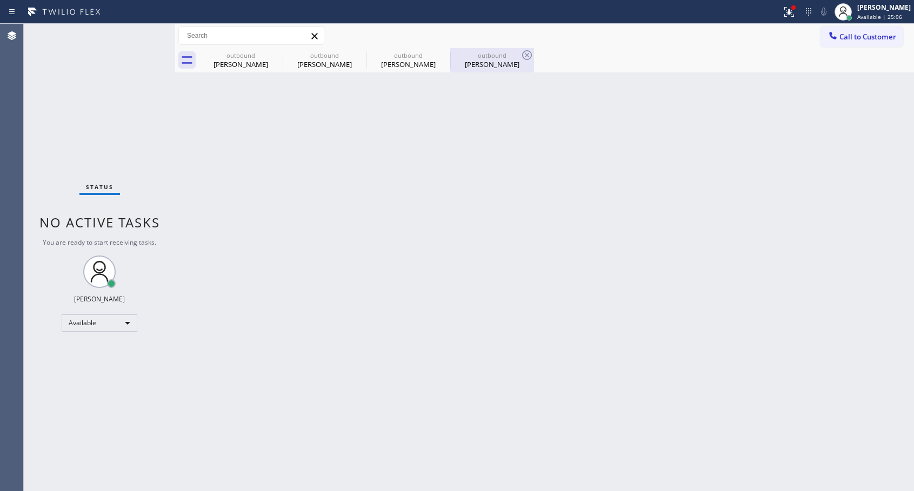
click at [484, 63] on div "[PERSON_NAME]" at bounding box center [492, 64] width 82 height 10
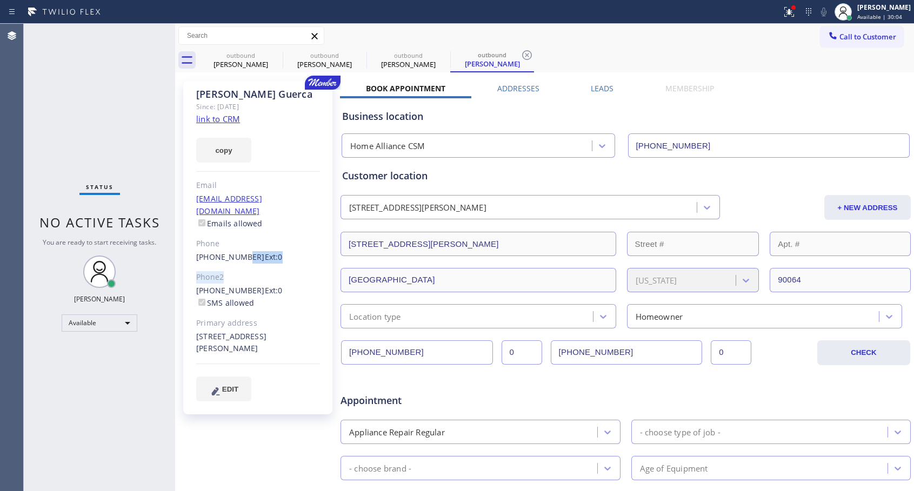
drag, startPoint x: 236, startPoint y: 244, endPoint x: 277, endPoint y: 262, distance: 44.3
click at [277, 262] on div "[PERSON_NAME] Since: [DATE] link to CRM copy Email [EMAIL_ADDRESS][DOMAIN_NAME]…" at bounding box center [257, 248] width 149 height 334
click at [283, 271] on div "Phone2" at bounding box center [258, 277] width 124 height 12
click at [226, 285] on link "[PHONE_NUMBER]" at bounding box center [230, 290] width 69 height 10
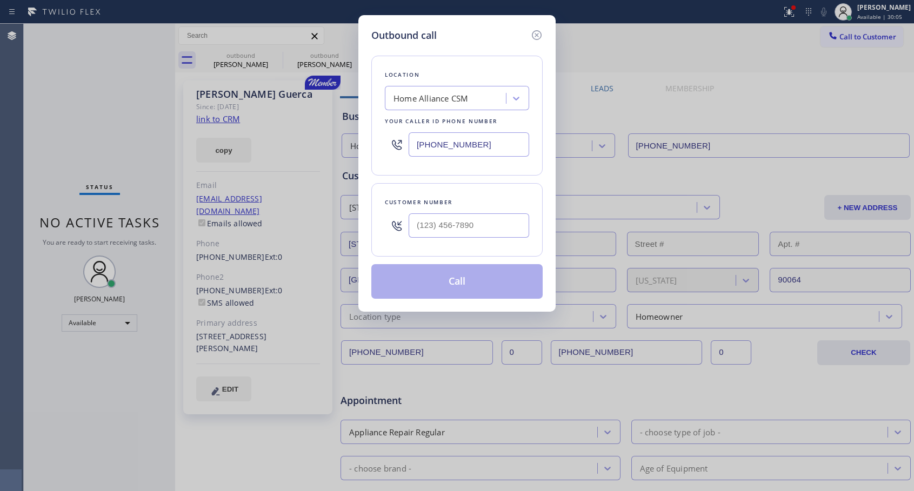
type input "[PHONE_NUMBER]"
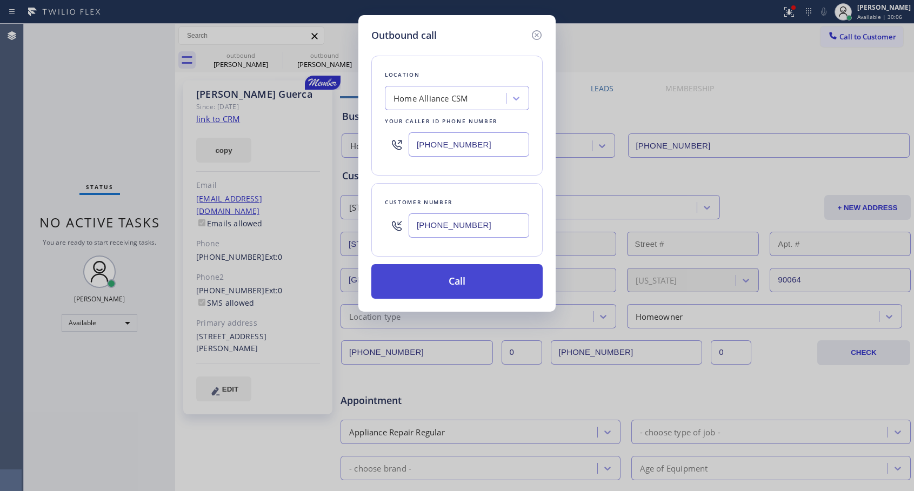
click at [443, 281] on button "Call" at bounding box center [456, 281] width 171 height 35
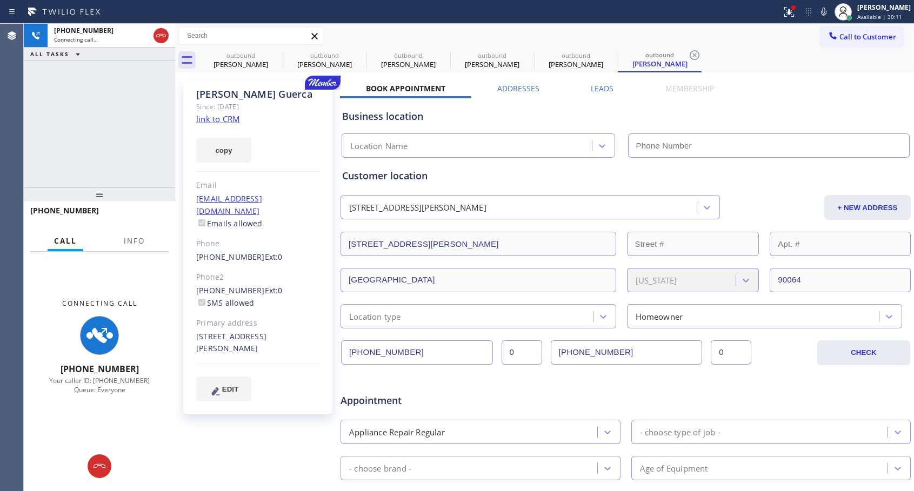
type input "[PHONE_NUMBER]"
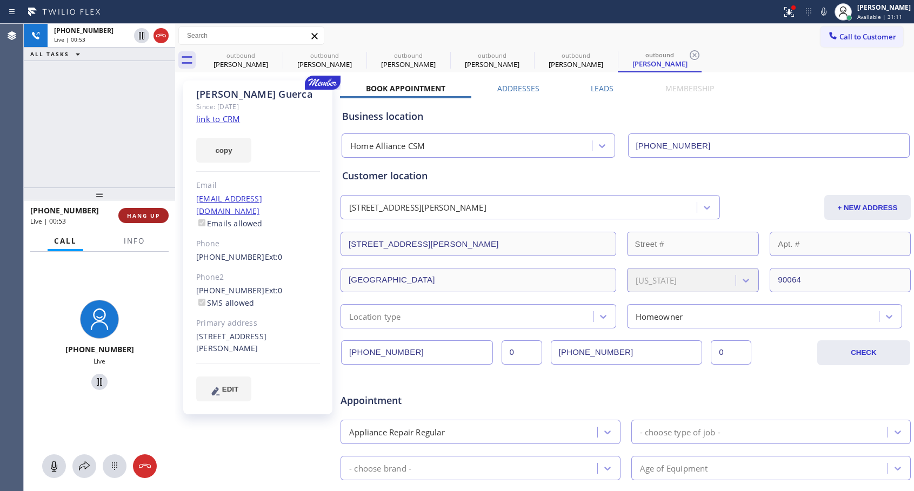
click at [147, 214] on span "HANG UP" at bounding box center [143, 216] width 33 height 8
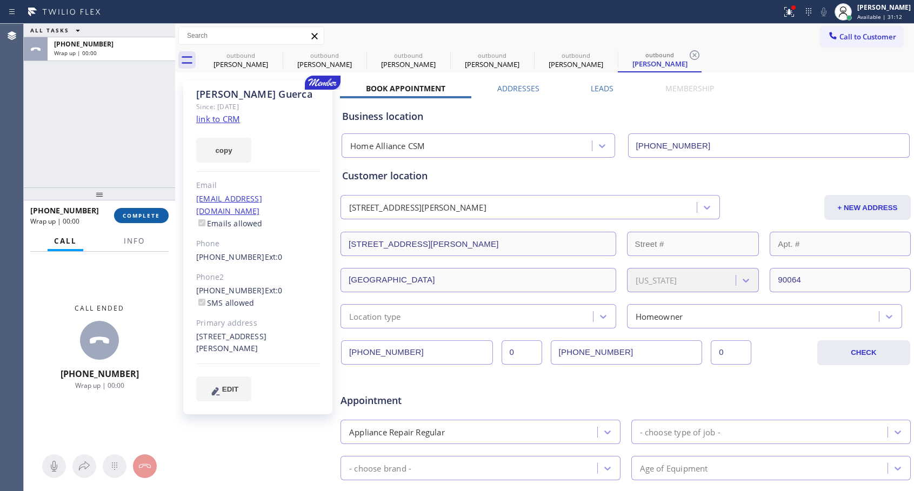
click at [147, 214] on span "COMPLETE" at bounding box center [141, 216] width 37 height 8
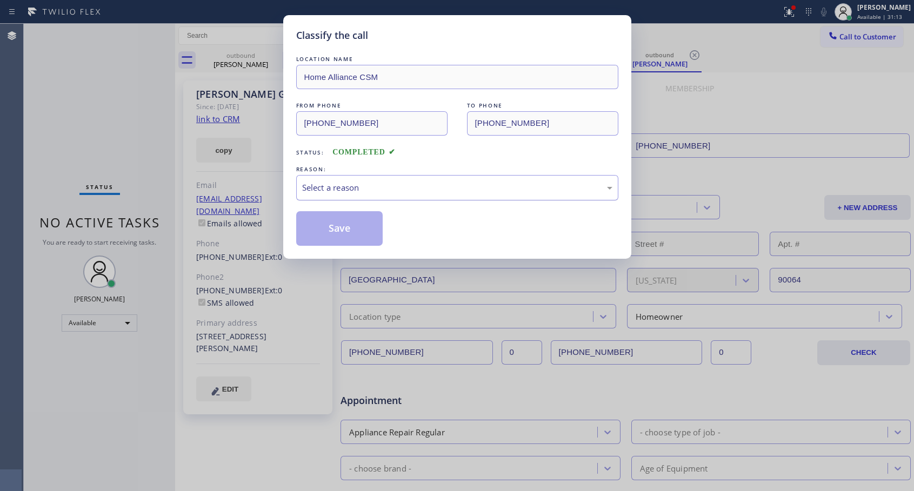
click at [328, 185] on div "Select a reason" at bounding box center [457, 188] width 310 height 12
click at [331, 230] on button "Save" at bounding box center [339, 228] width 87 height 35
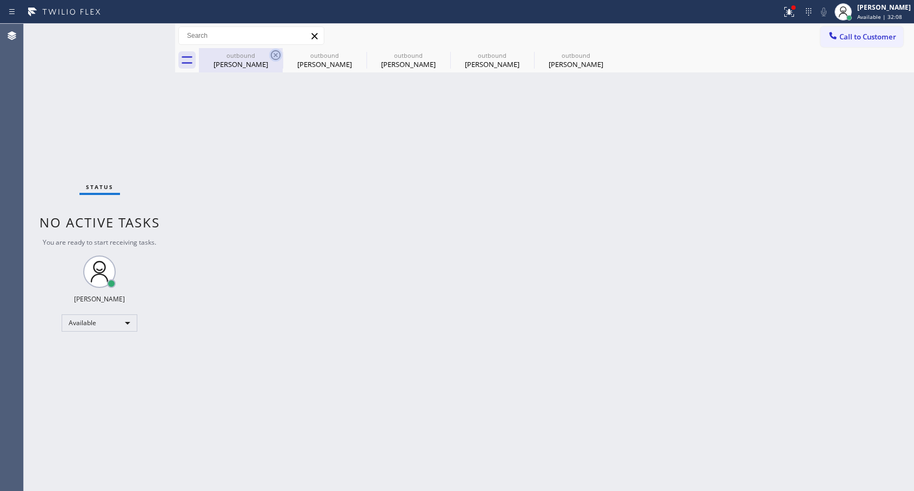
click at [275, 56] on icon at bounding box center [276, 55] width 10 height 10
click at [0, 0] on icon at bounding box center [0, 0] width 0 height 0
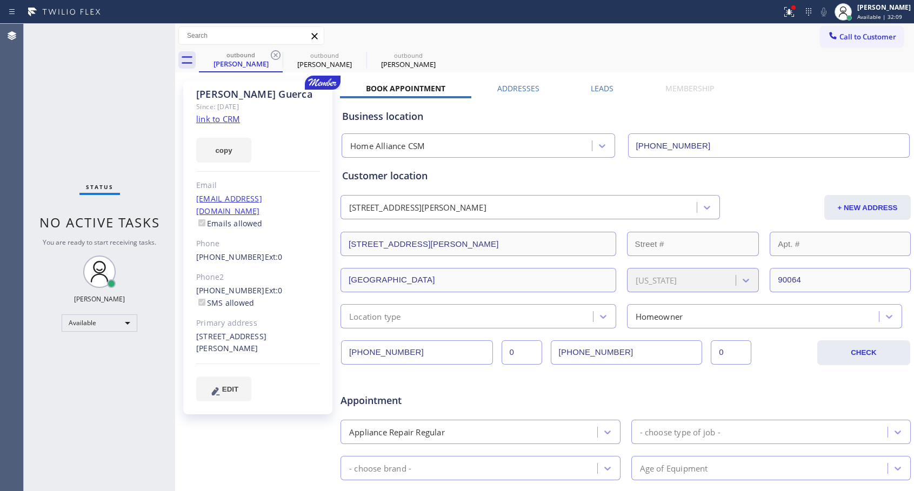
click at [275, 56] on icon at bounding box center [276, 55] width 10 height 10
click at [0, 0] on icon at bounding box center [0, 0] width 0 height 0
click at [275, 56] on div "outbound [PERSON_NAME] outbound [PERSON_NAME] outbound [PERSON_NAME]" at bounding box center [556, 60] width 715 height 24
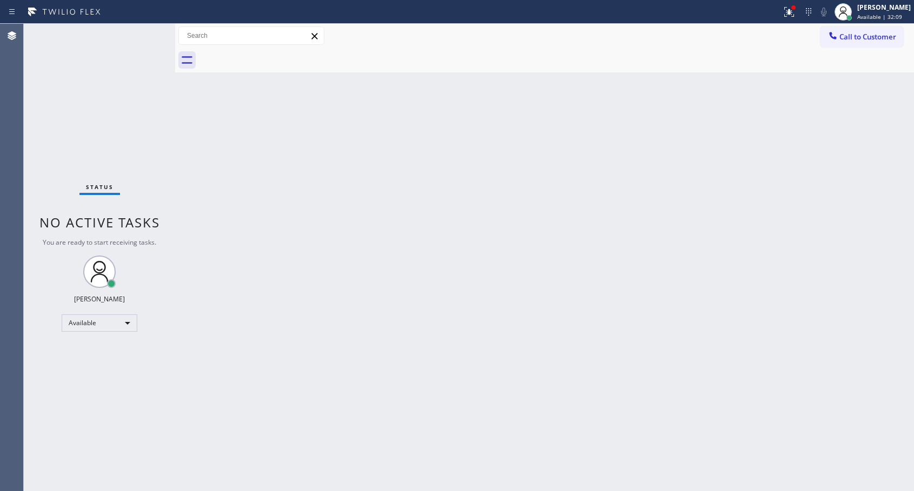
click at [275, 56] on div at bounding box center [556, 60] width 715 height 24
click at [843, 34] on span "Call to Customer" at bounding box center [868, 37] width 57 height 10
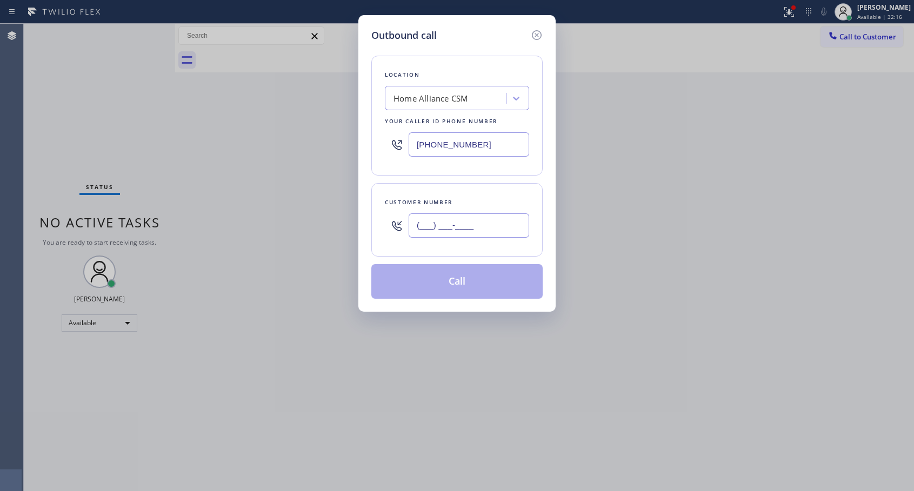
click at [436, 223] on input "(___) ___-____" at bounding box center [469, 226] width 121 height 24
paste input "949) 500-4960"
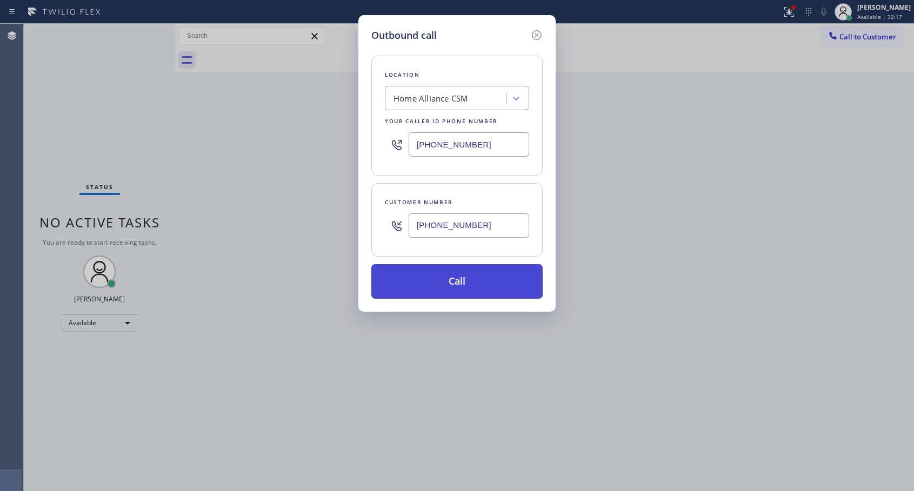
type input "[PHONE_NUMBER]"
click at [452, 280] on button "Call" at bounding box center [456, 281] width 171 height 35
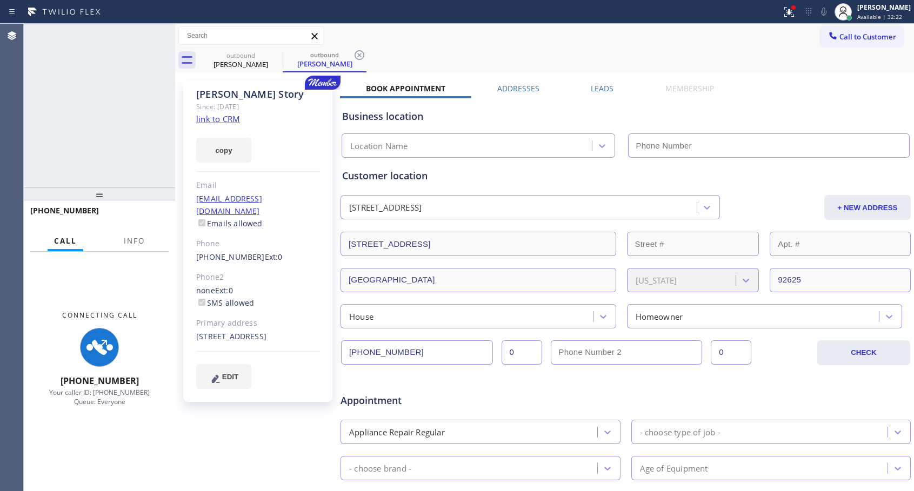
type input "[PHONE_NUMBER]"
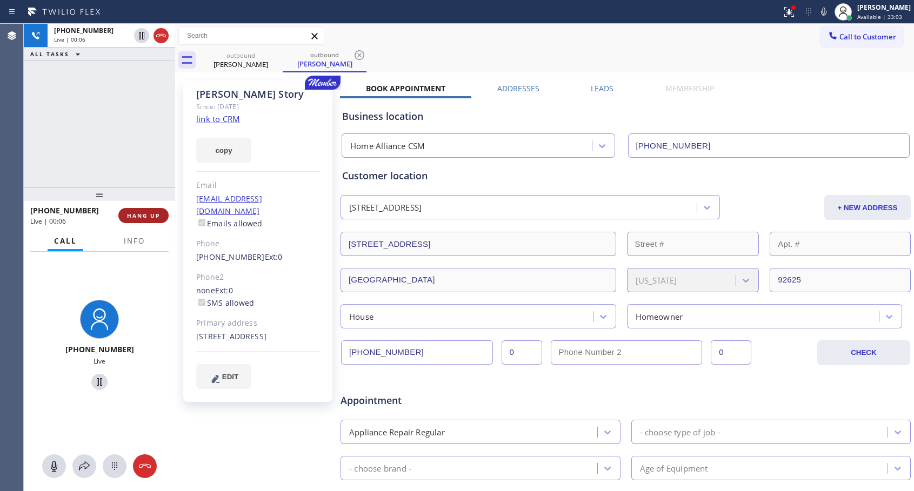
click at [141, 214] on span "HANG UP" at bounding box center [143, 216] width 33 height 8
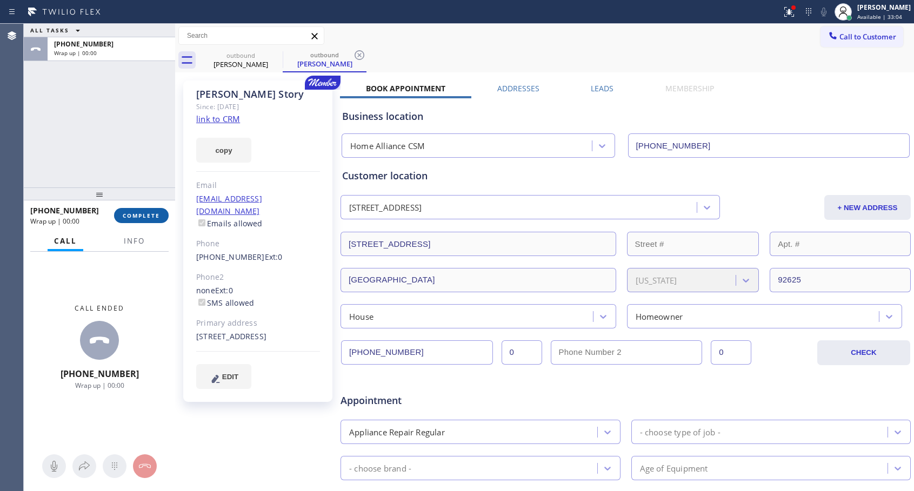
click at [142, 214] on span "COMPLETE" at bounding box center [141, 216] width 37 height 8
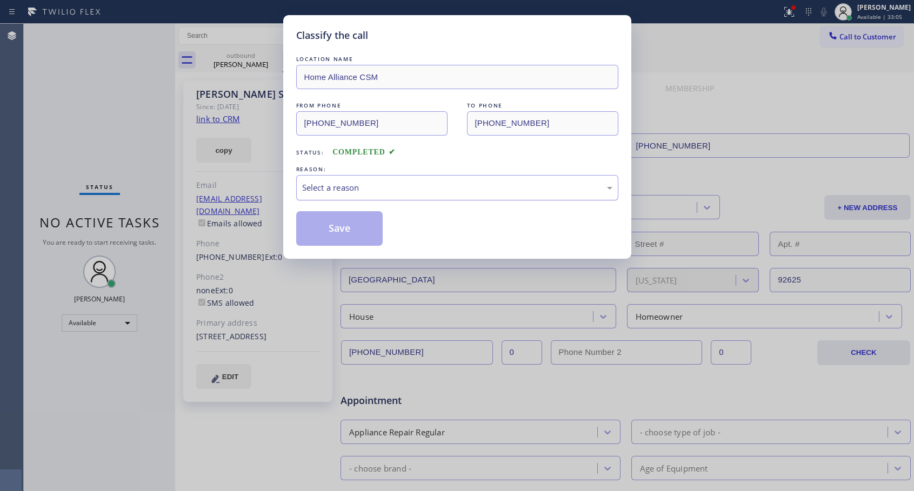
click at [361, 189] on div "Select a reason" at bounding box center [457, 188] width 310 height 12
click at [331, 227] on button "Save" at bounding box center [339, 228] width 87 height 35
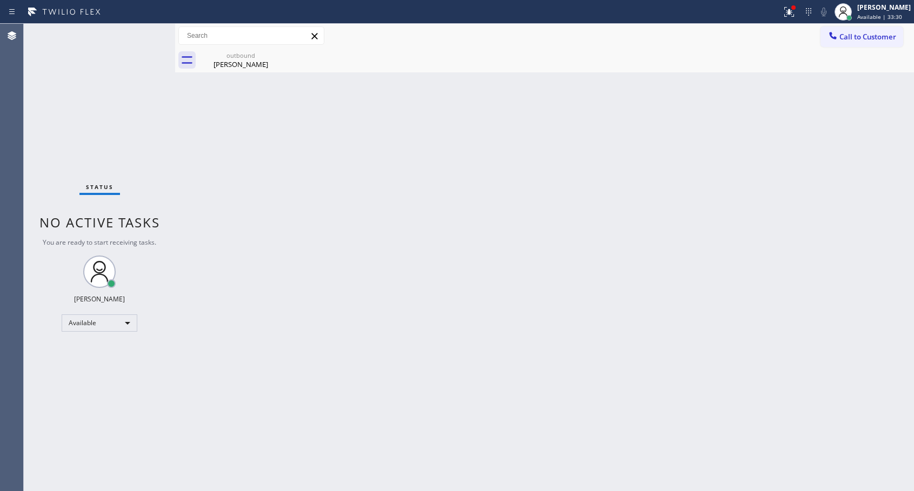
drag, startPoint x: 231, startPoint y: 62, endPoint x: 236, endPoint y: 75, distance: 13.9
click at [231, 62] on div "[PERSON_NAME]" at bounding box center [241, 64] width 82 height 10
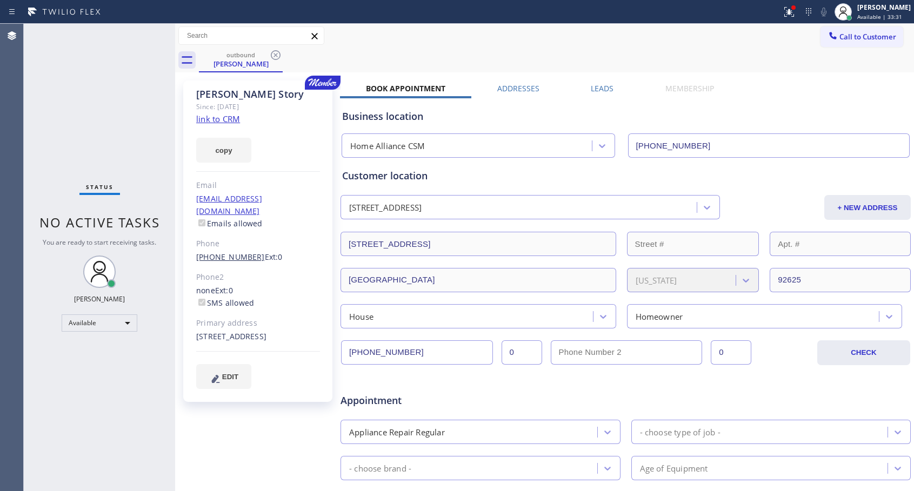
click at [211, 252] on link "[PHONE_NUMBER]" at bounding box center [230, 257] width 69 height 10
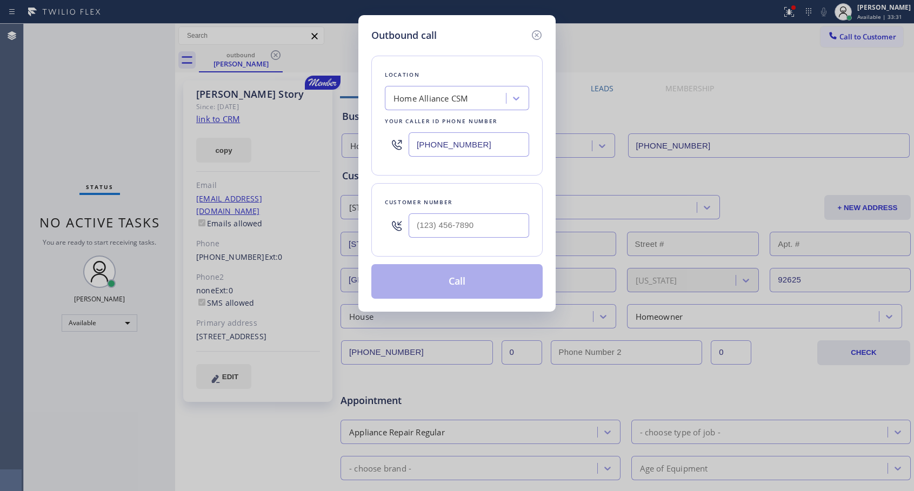
type input "[PHONE_NUMBER]"
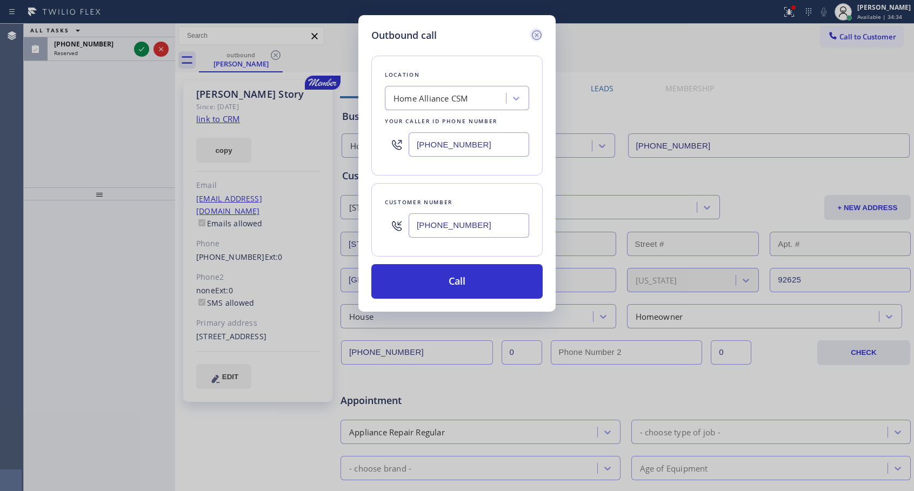
click at [538, 37] on icon at bounding box center [536, 35] width 13 height 13
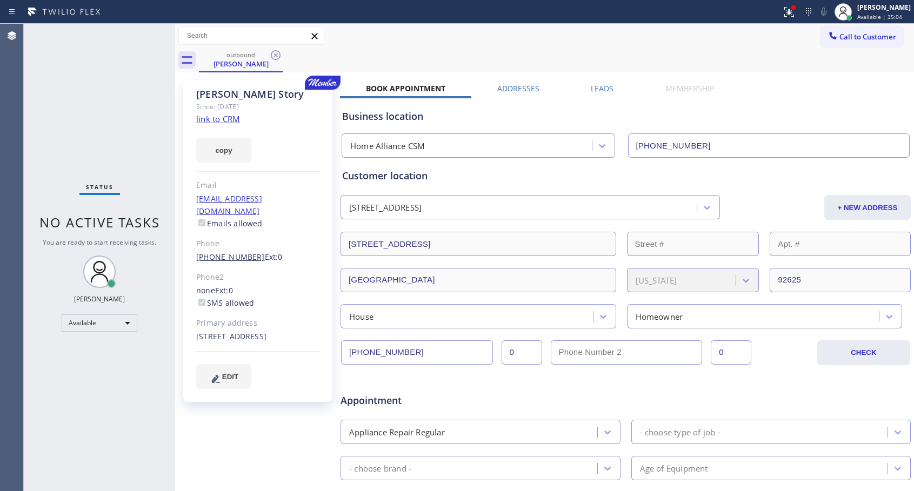
click at [232, 252] on link "[PHONE_NUMBER]" at bounding box center [230, 257] width 69 height 10
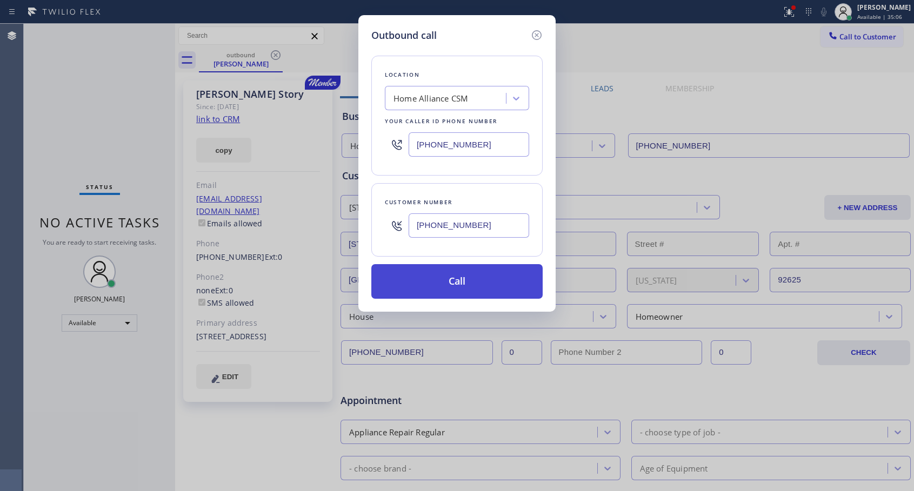
click at [474, 277] on button "Call" at bounding box center [456, 281] width 171 height 35
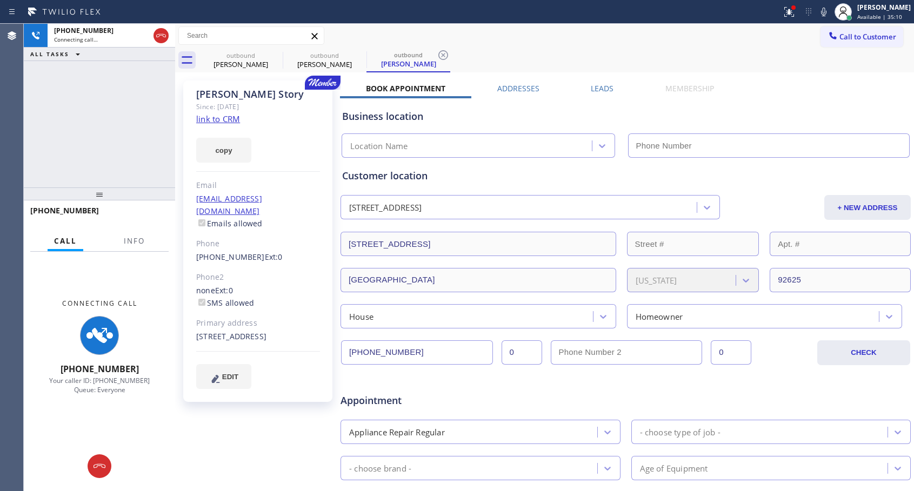
type input "[PHONE_NUMBER]"
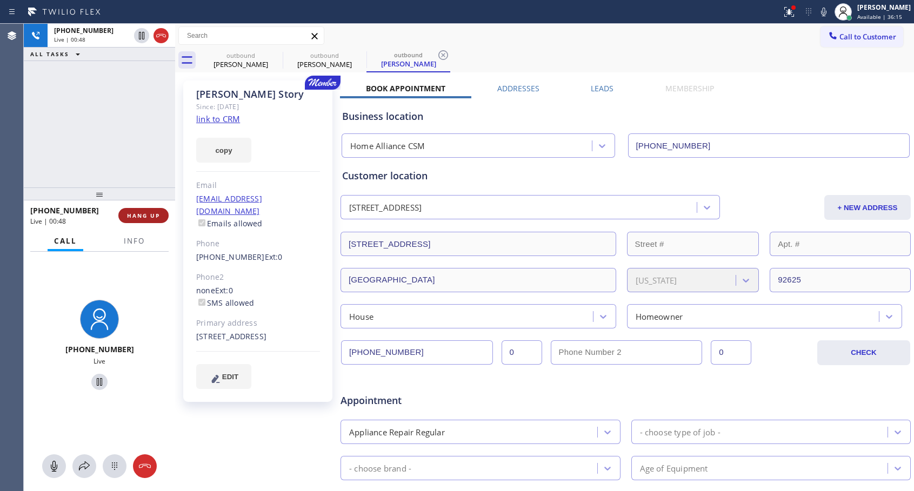
click at [149, 217] on span "HANG UP" at bounding box center [143, 216] width 33 height 8
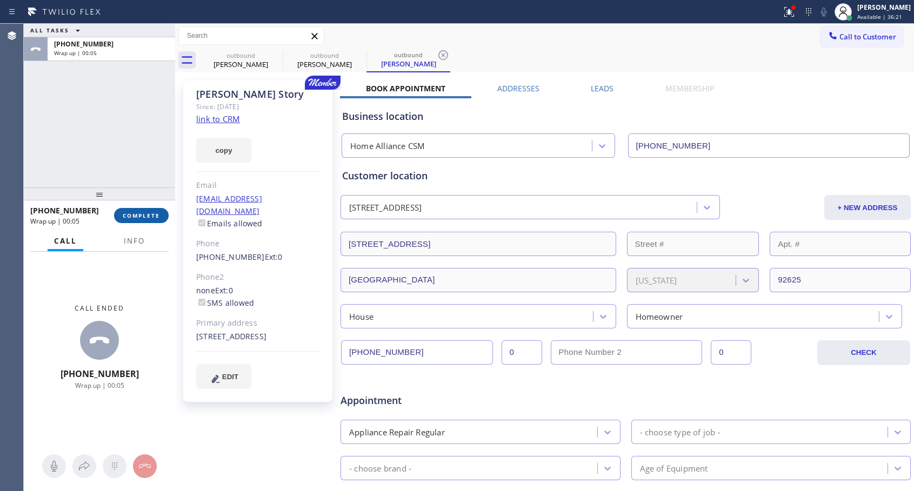
click at [147, 218] on span "COMPLETE" at bounding box center [141, 216] width 37 height 8
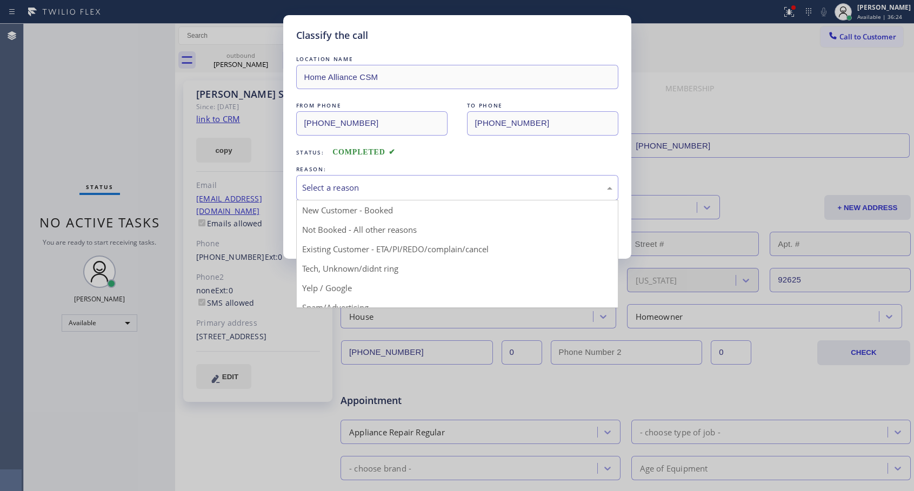
click at [365, 183] on div "Select a reason" at bounding box center [457, 188] width 310 height 12
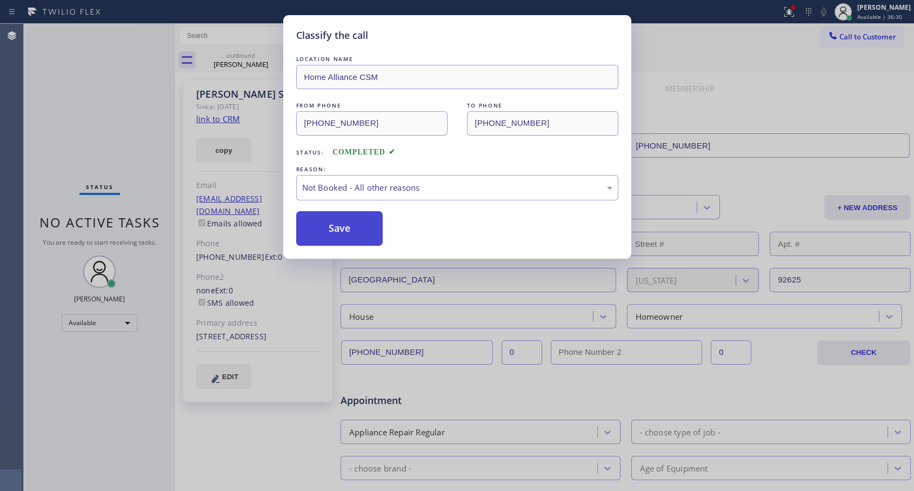
click at [348, 223] on button "Save" at bounding box center [339, 228] width 87 height 35
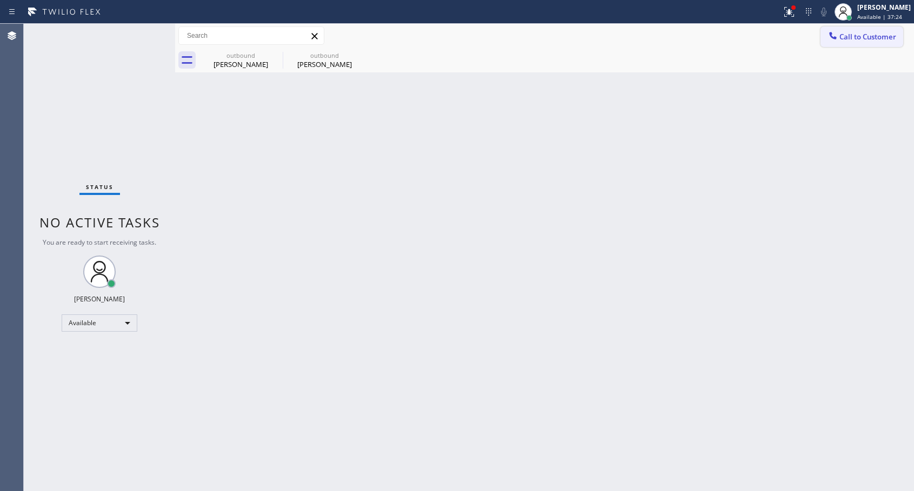
click at [835, 38] on icon at bounding box center [832, 35] width 7 height 7
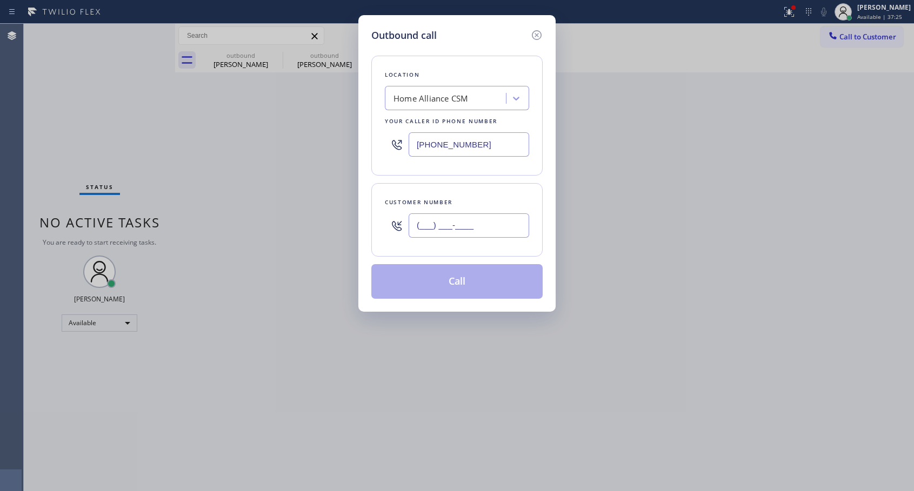
click at [454, 231] on input "(___) ___-____" at bounding box center [469, 226] width 121 height 24
paste input "818) 800-2823"
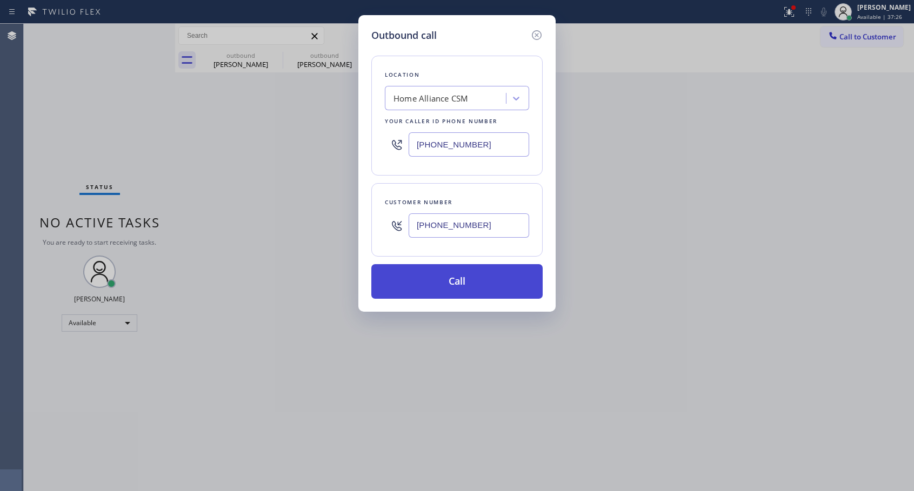
type input "[PHONE_NUMBER]"
click at [457, 280] on button "Call" at bounding box center [456, 281] width 171 height 35
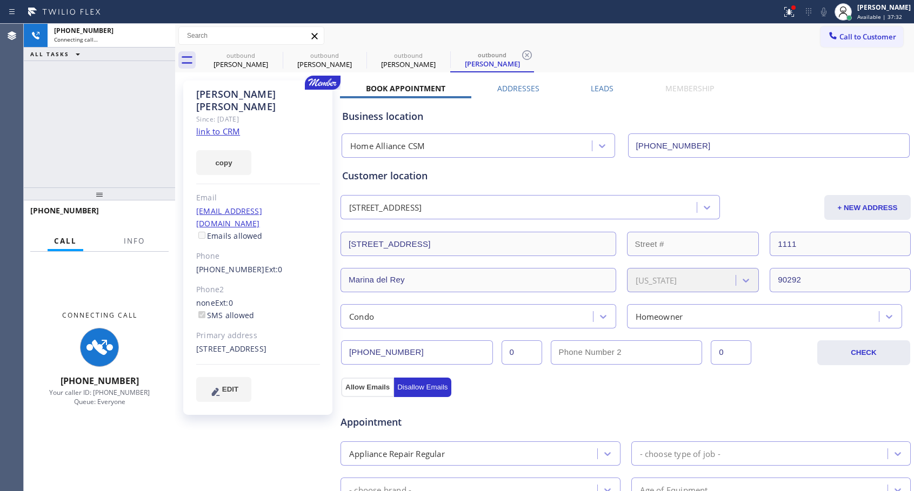
type input "[PHONE_NUMBER]"
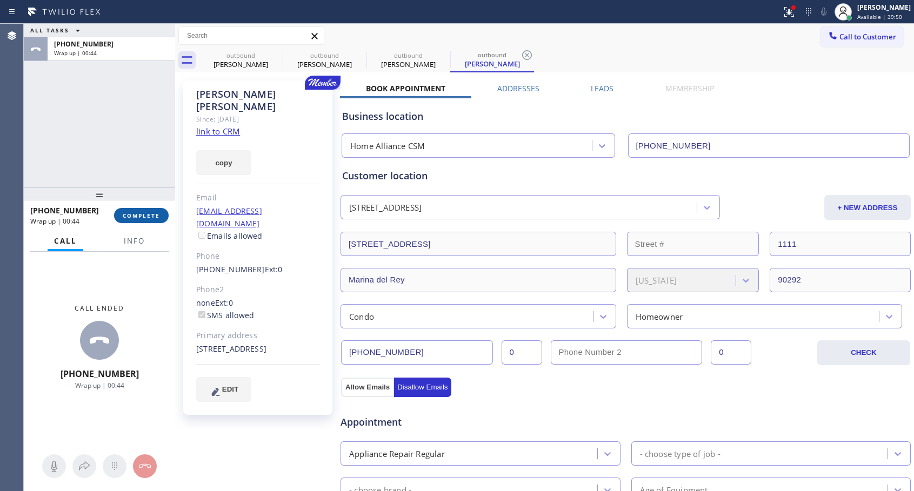
click at [149, 208] on button "COMPLETE" at bounding box center [141, 215] width 55 height 15
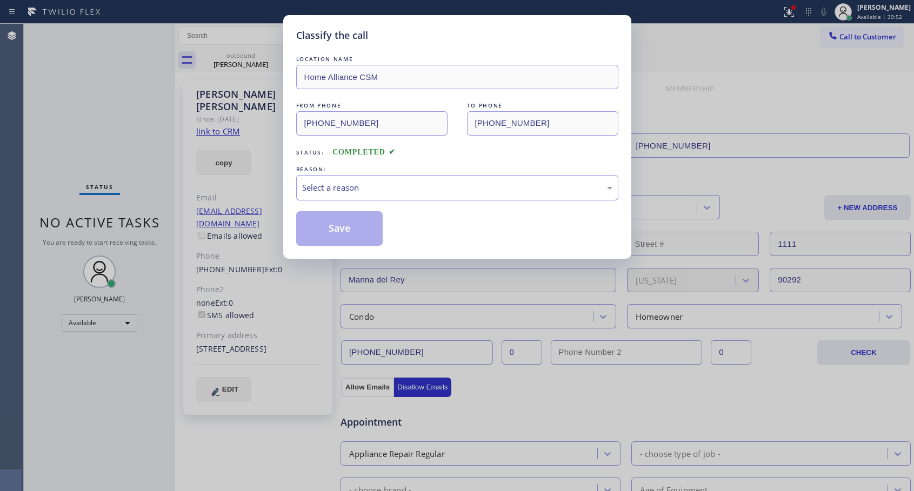
click at [358, 178] on div "Select a reason" at bounding box center [457, 187] width 322 height 25
click at [335, 226] on button "Save" at bounding box center [339, 228] width 87 height 35
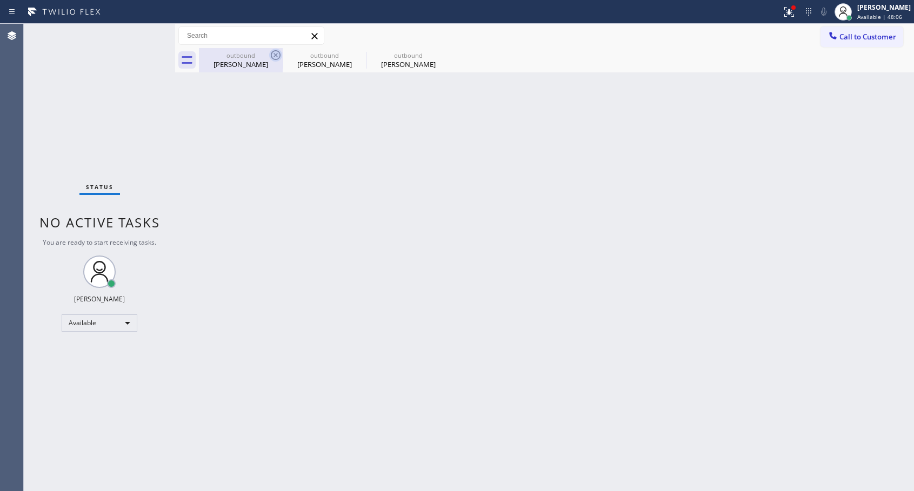
click at [277, 55] on icon at bounding box center [276, 55] width 10 height 10
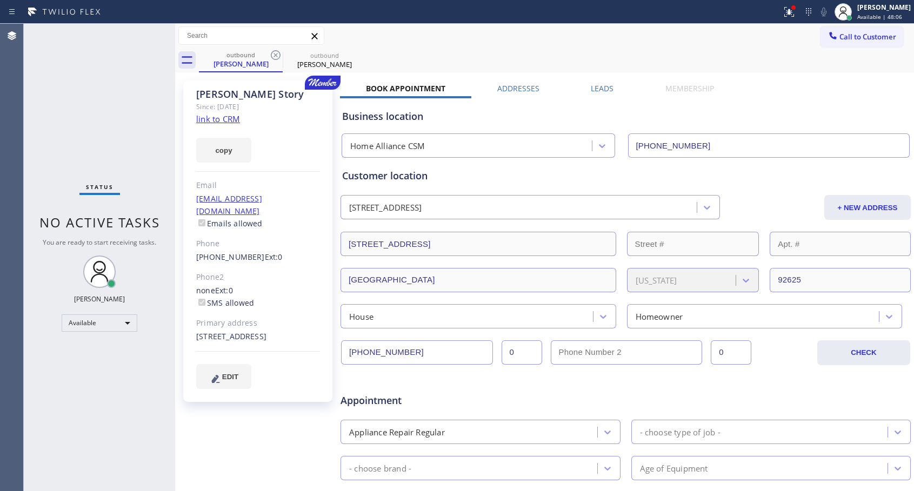
click at [277, 55] on icon at bounding box center [276, 55] width 10 height 10
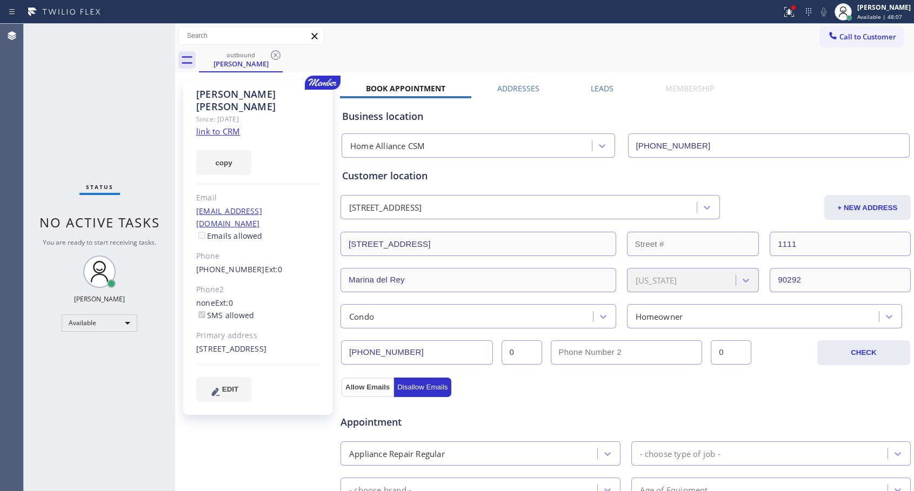
click at [277, 55] on icon at bounding box center [276, 55] width 10 height 10
